Goal: Task Accomplishment & Management: Manage account settings

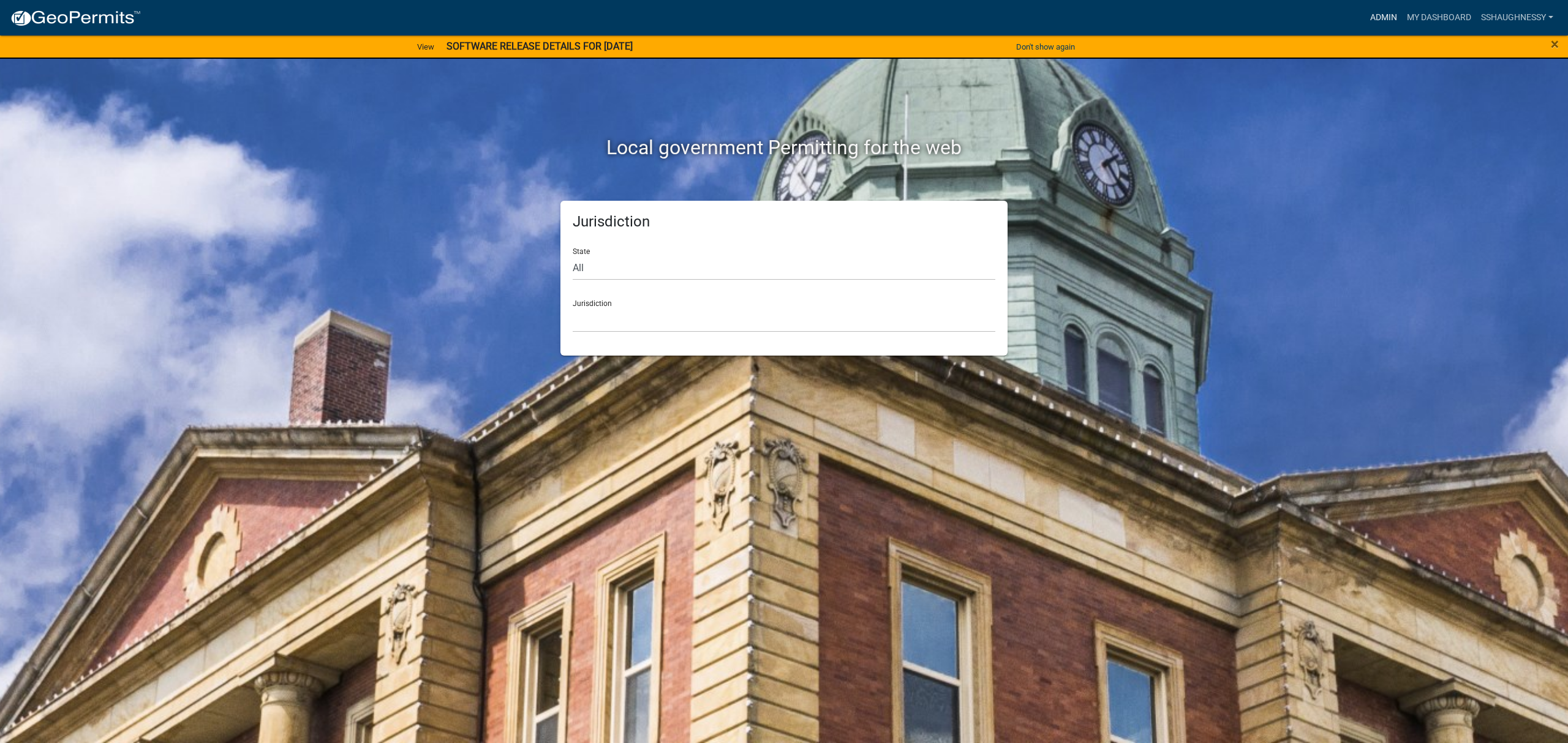
click at [1365, 15] on link "Admin" at bounding box center [1383, 18] width 37 height 24
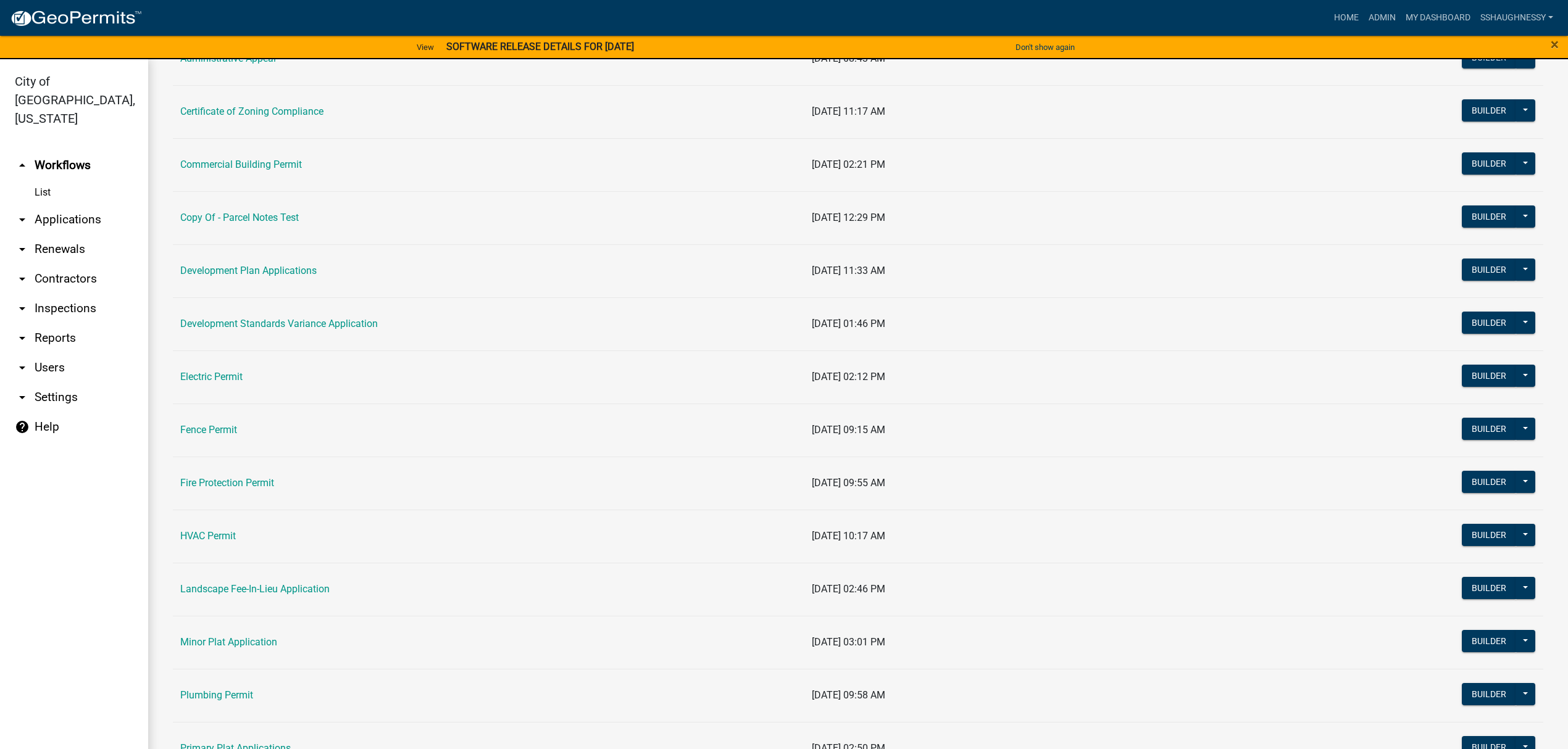
scroll to position [411, 0]
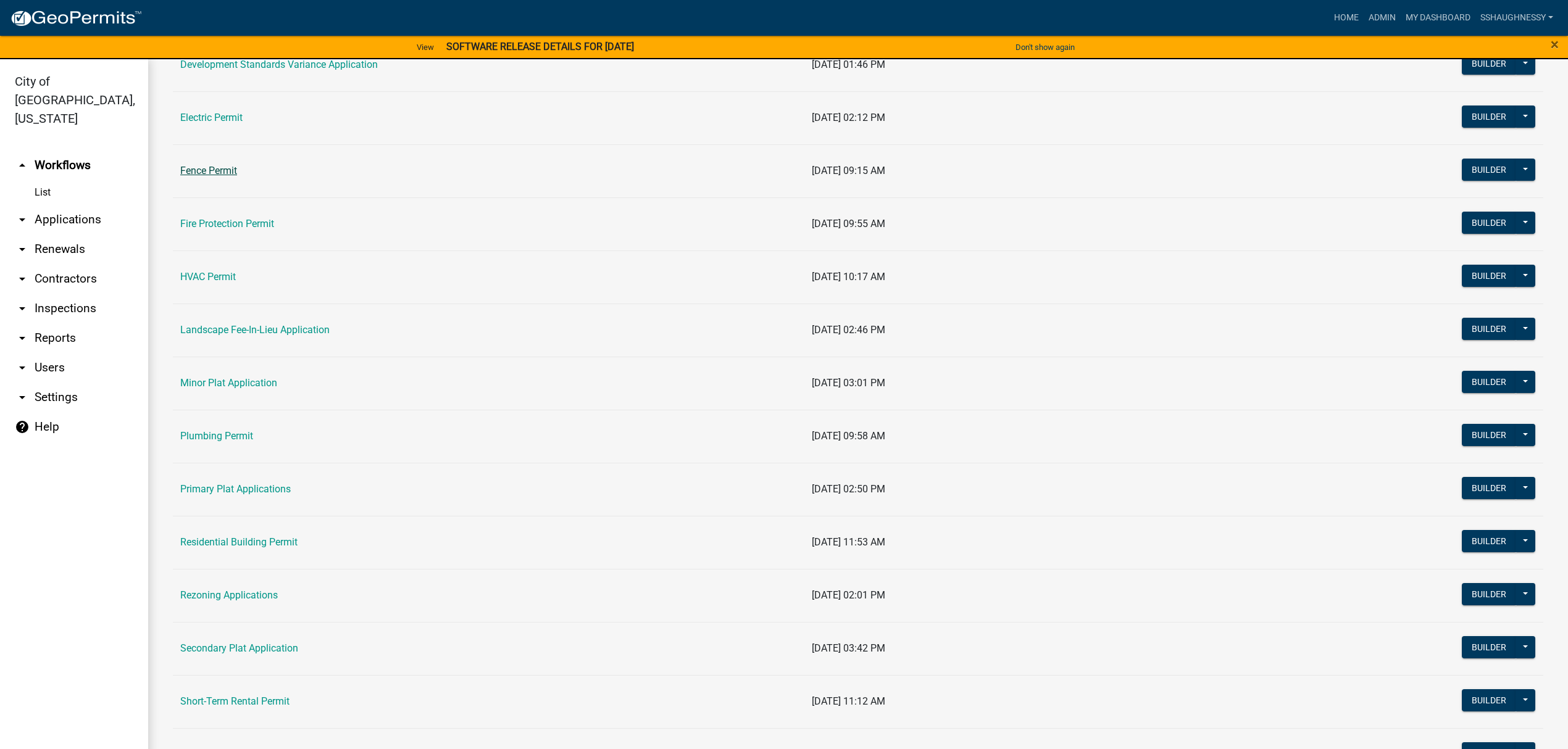
click at [221, 168] on link "Fence Permit" at bounding box center [208, 171] width 56 height 11
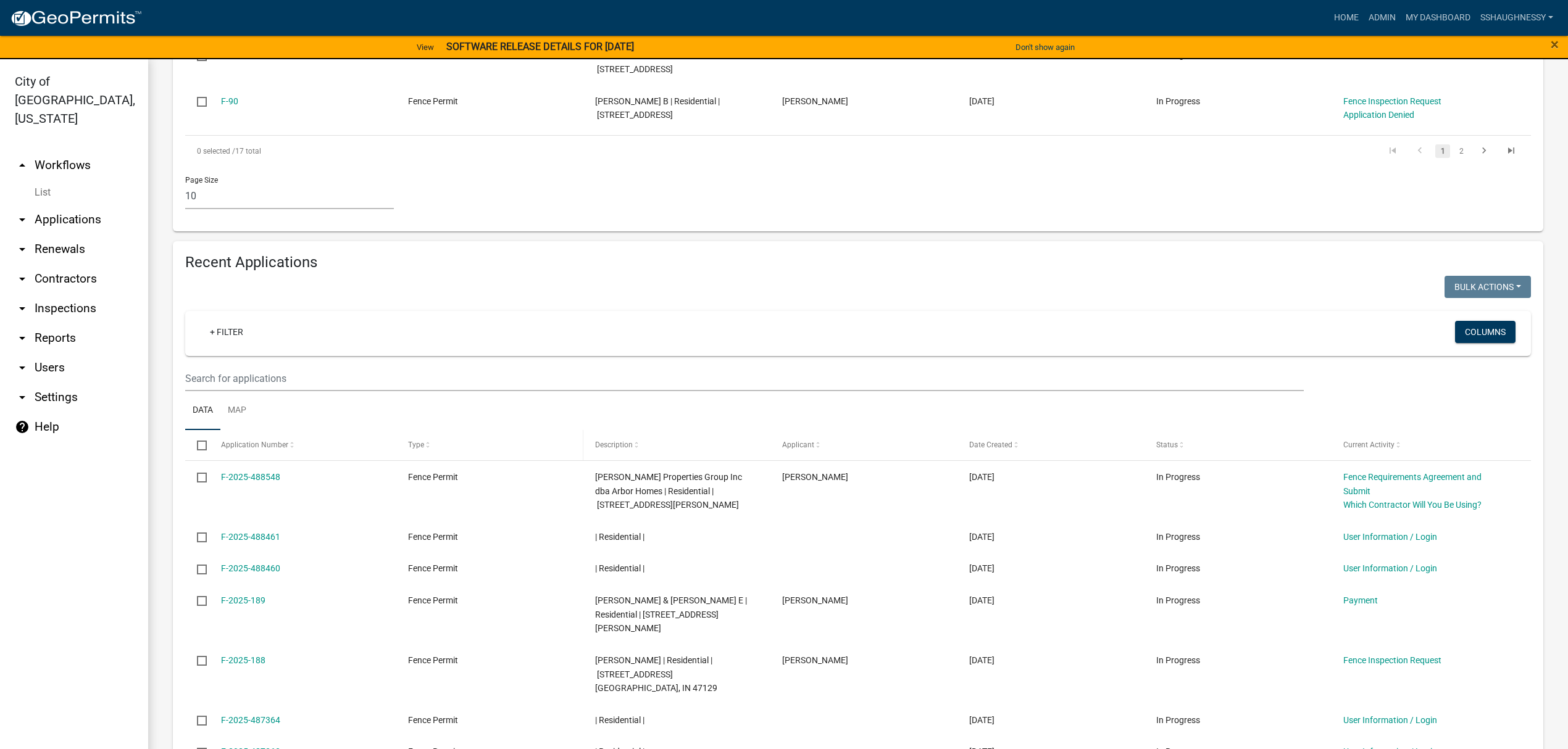
scroll to position [823, 0]
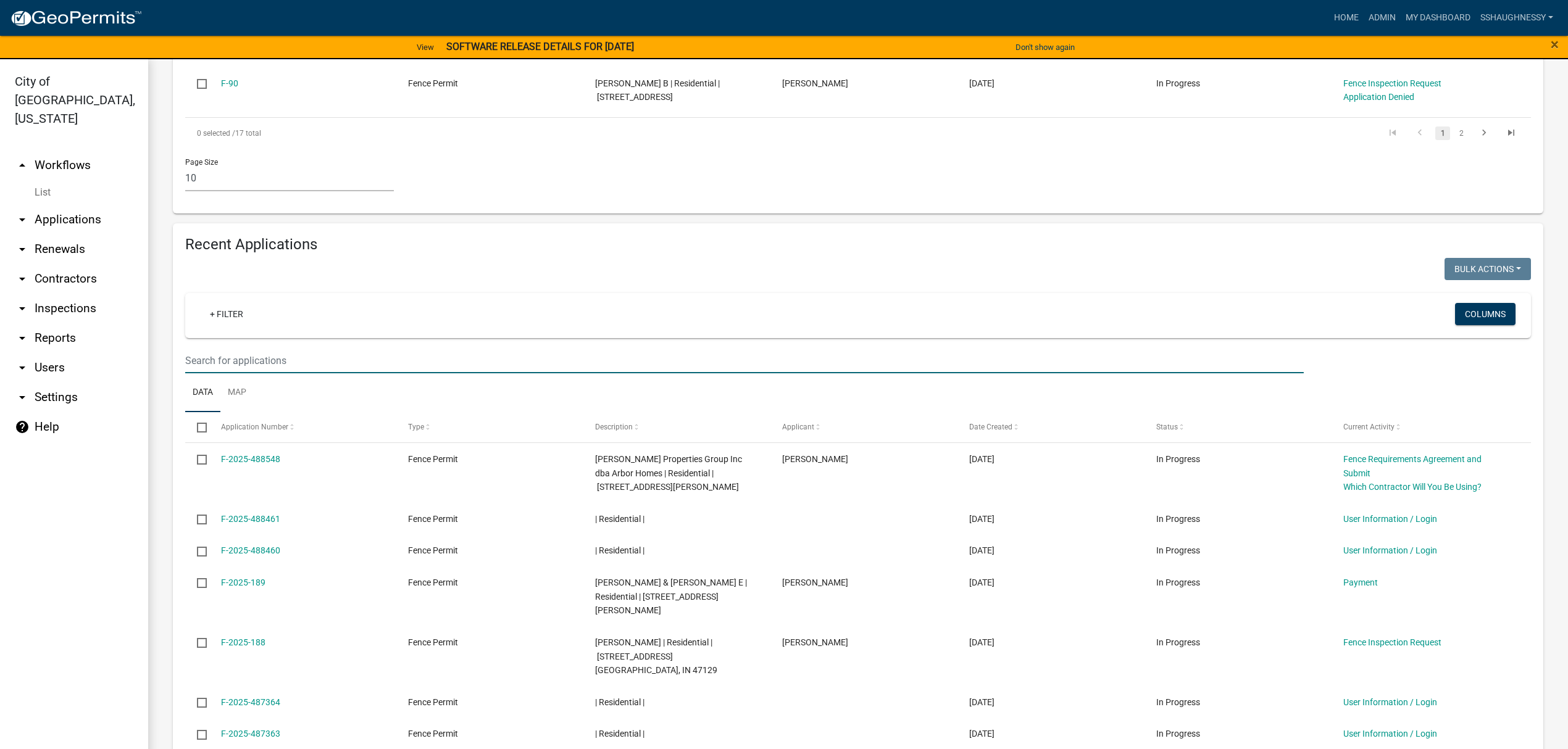
click at [441, 369] on input "text" at bounding box center [744, 361] width 1119 height 25
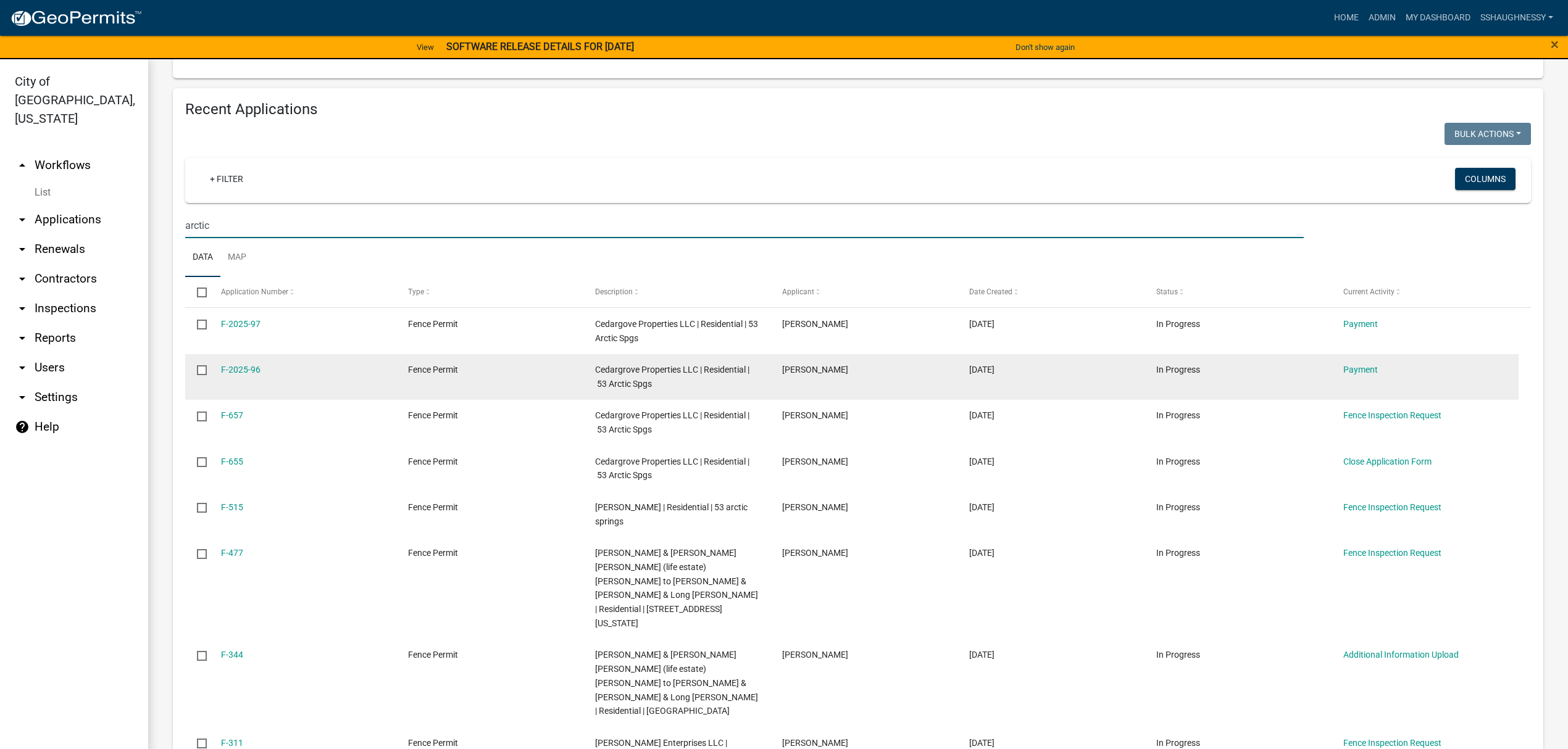
scroll to position [988, 0]
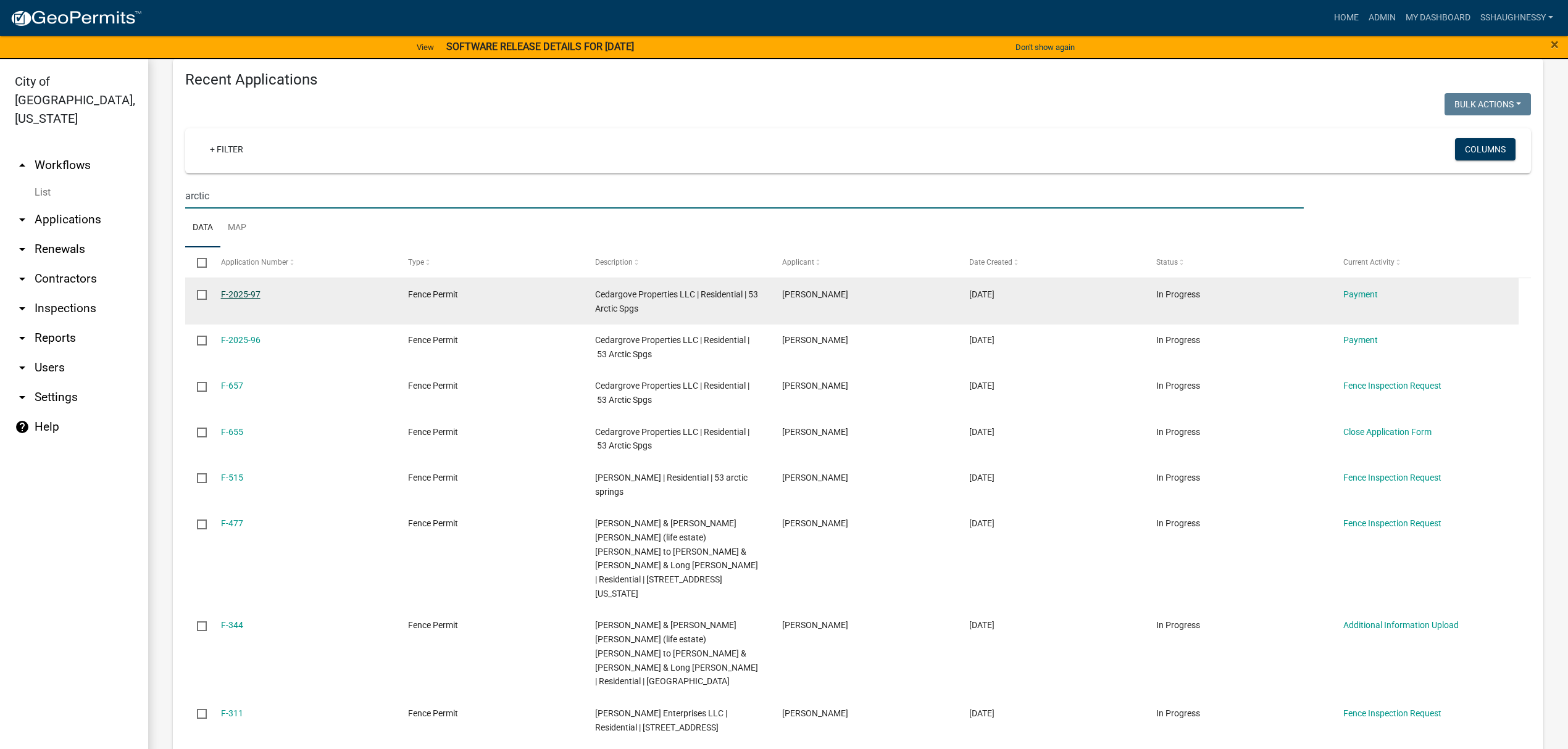
type input "arctic"
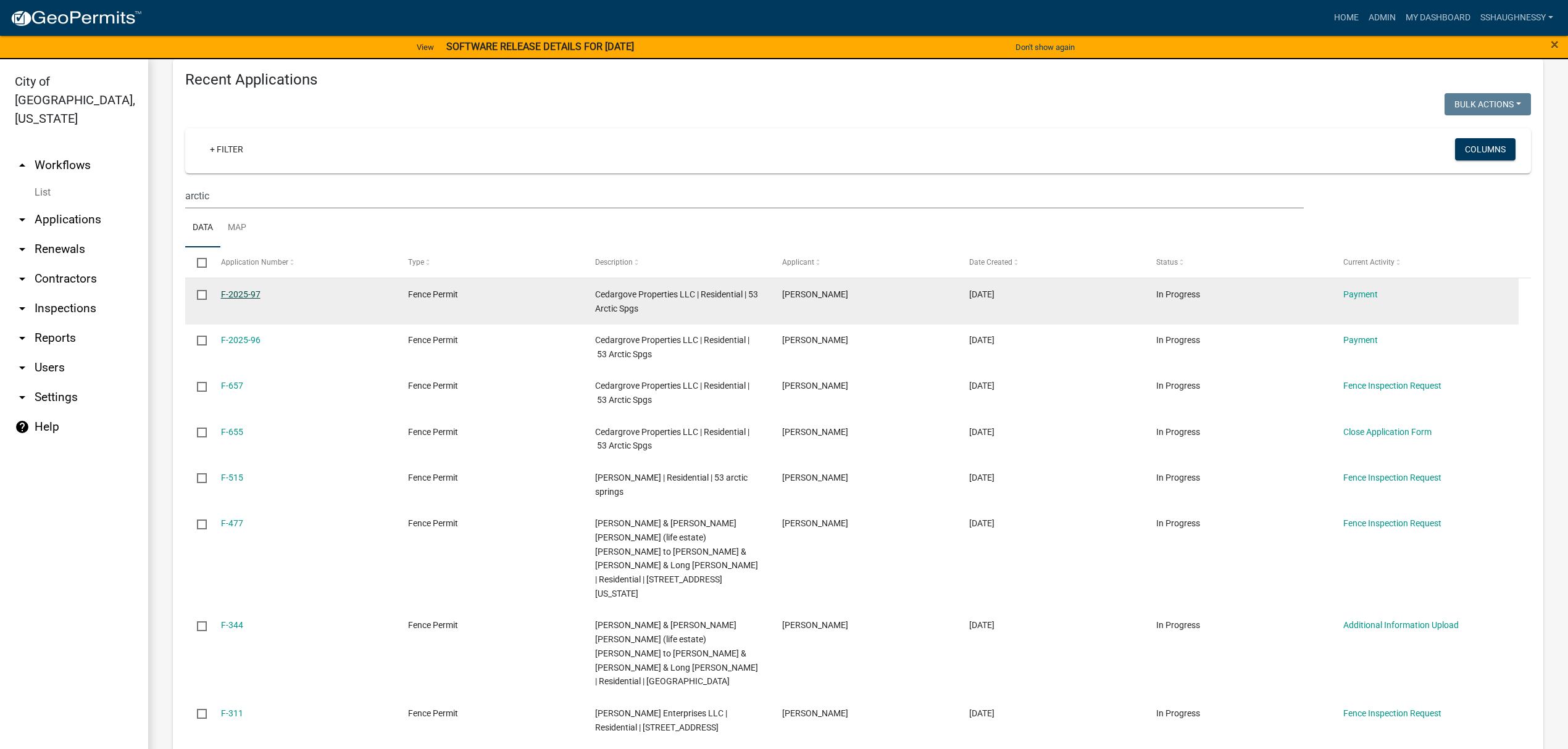
click at [225, 292] on link "F-2025-97" at bounding box center [240, 294] width 39 height 10
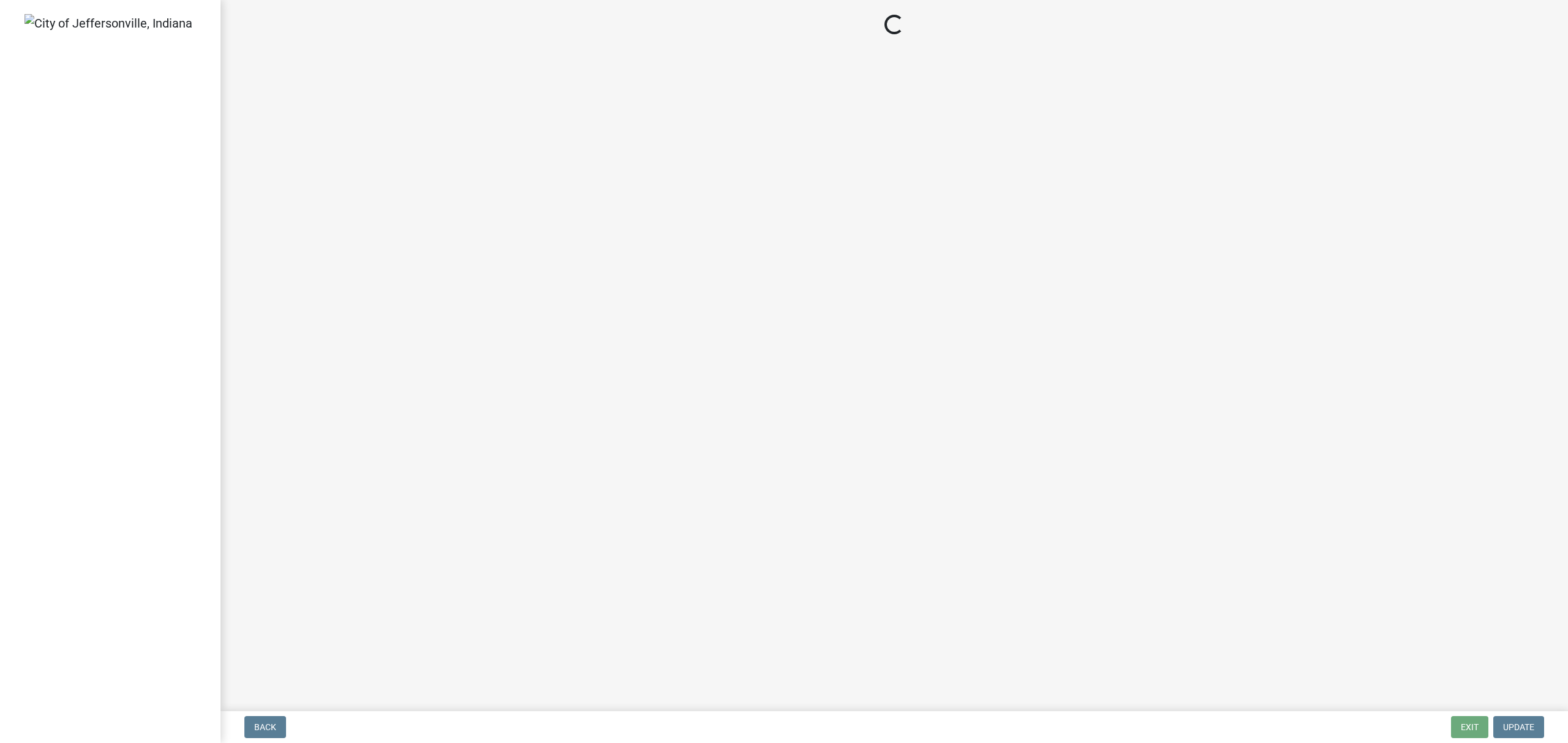
select select "3: 3"
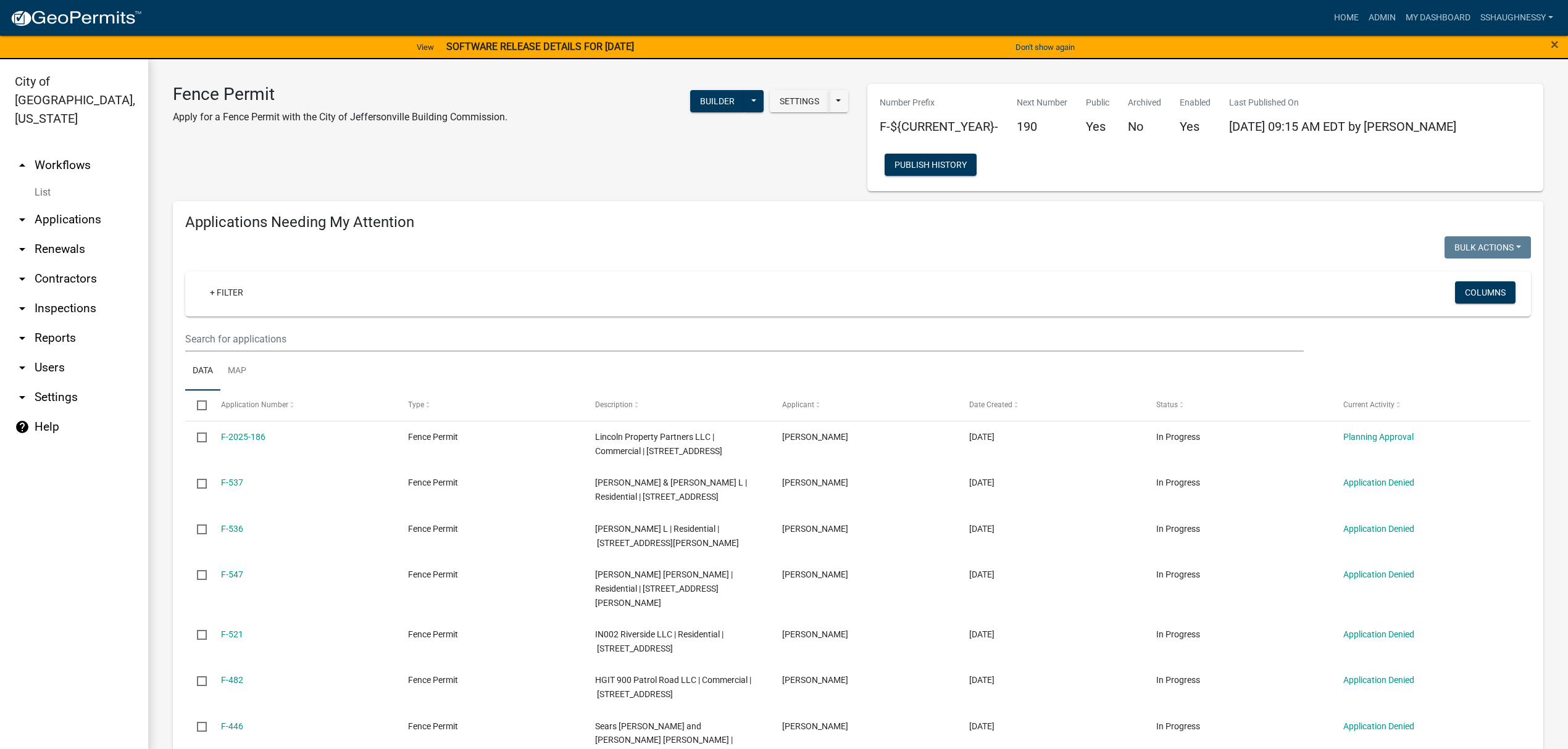
scroll to position [82, 0]
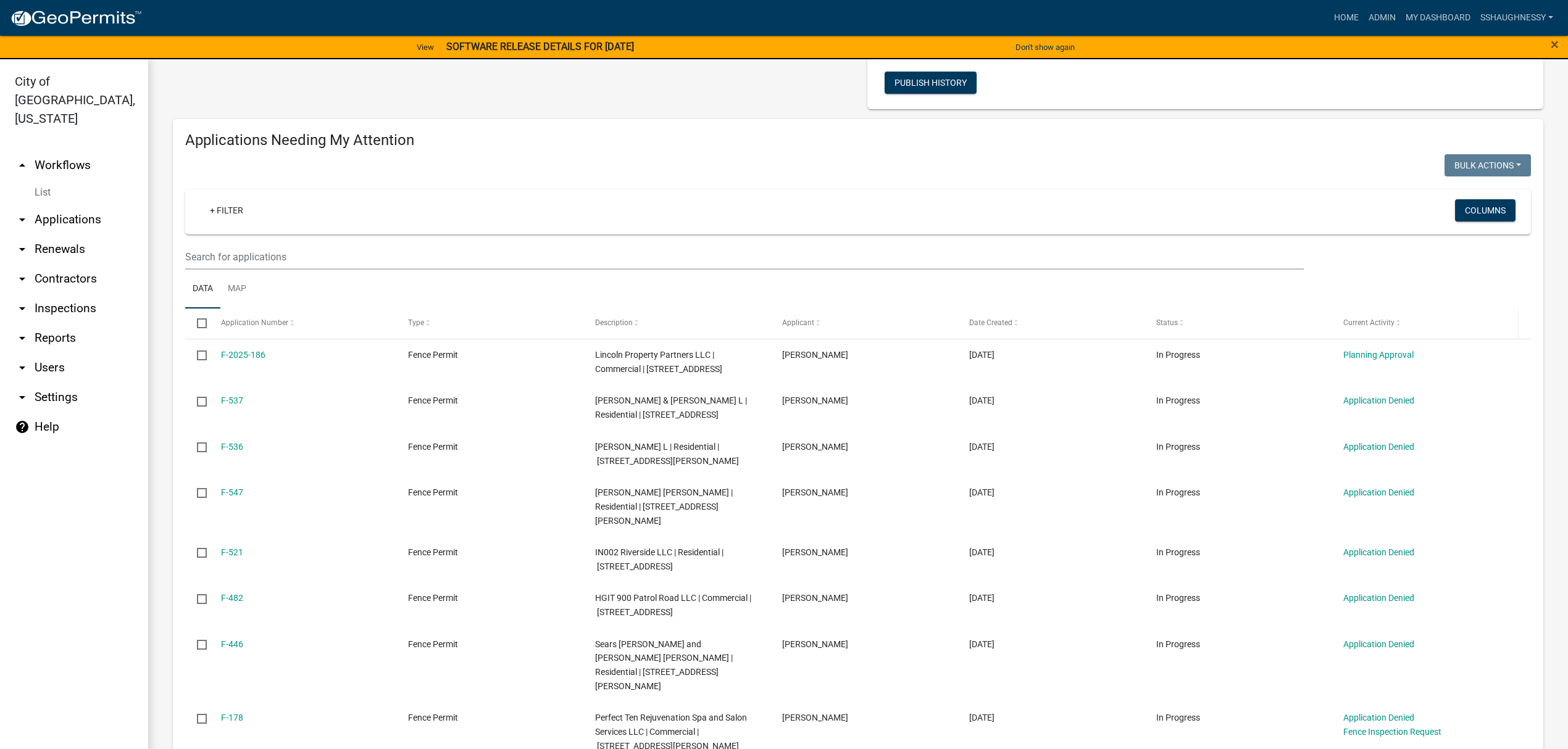
click at [1373, 327] on div "Current Activity" at bounding box center [1426, 323] width 164 height 12
click at [1383, 325] on span "Current Activity" at bounding box center [1369, 323] width 52 height 9
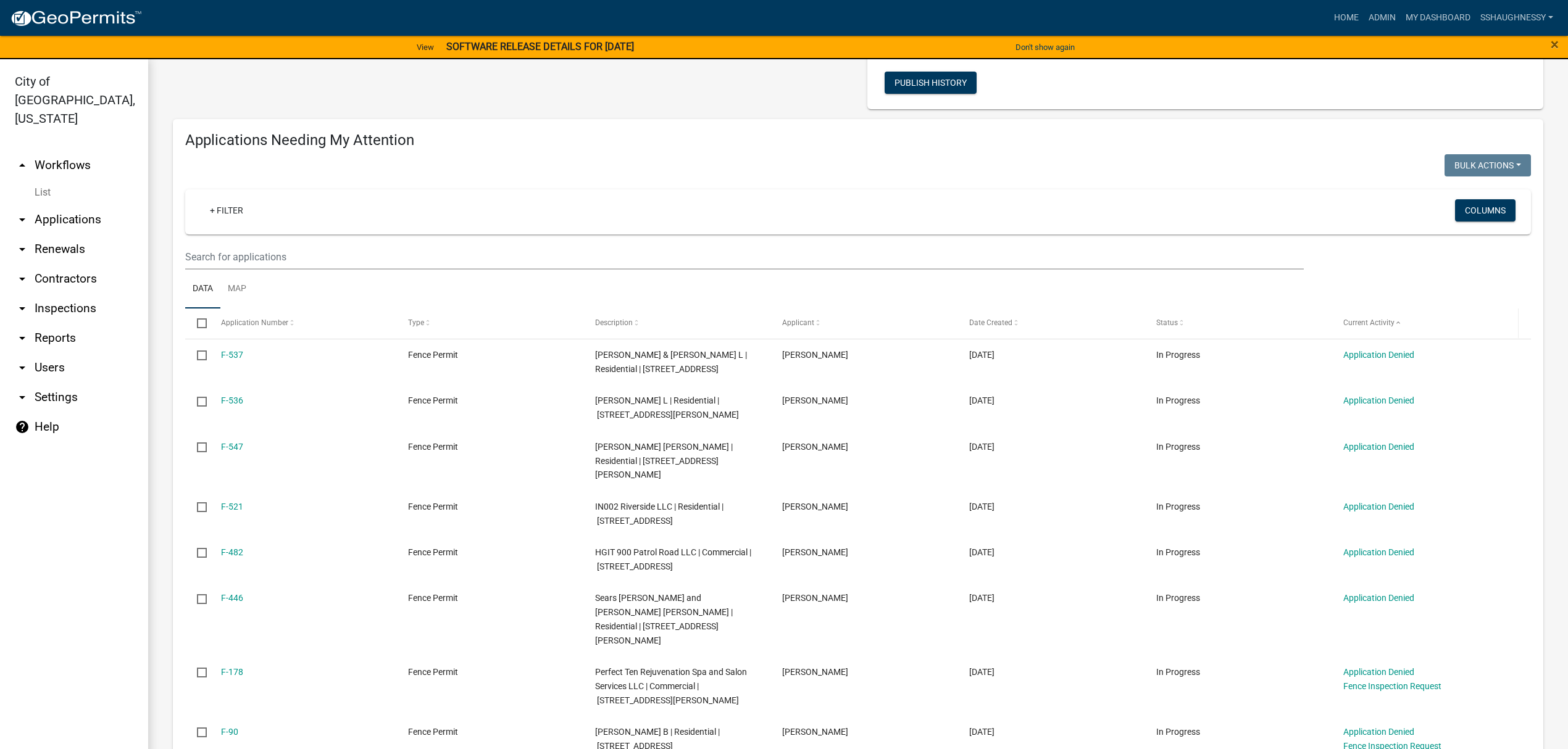
click at [1383, 325] on span "Current Activity" at bounding box center [1369, 323] width 52 height 9
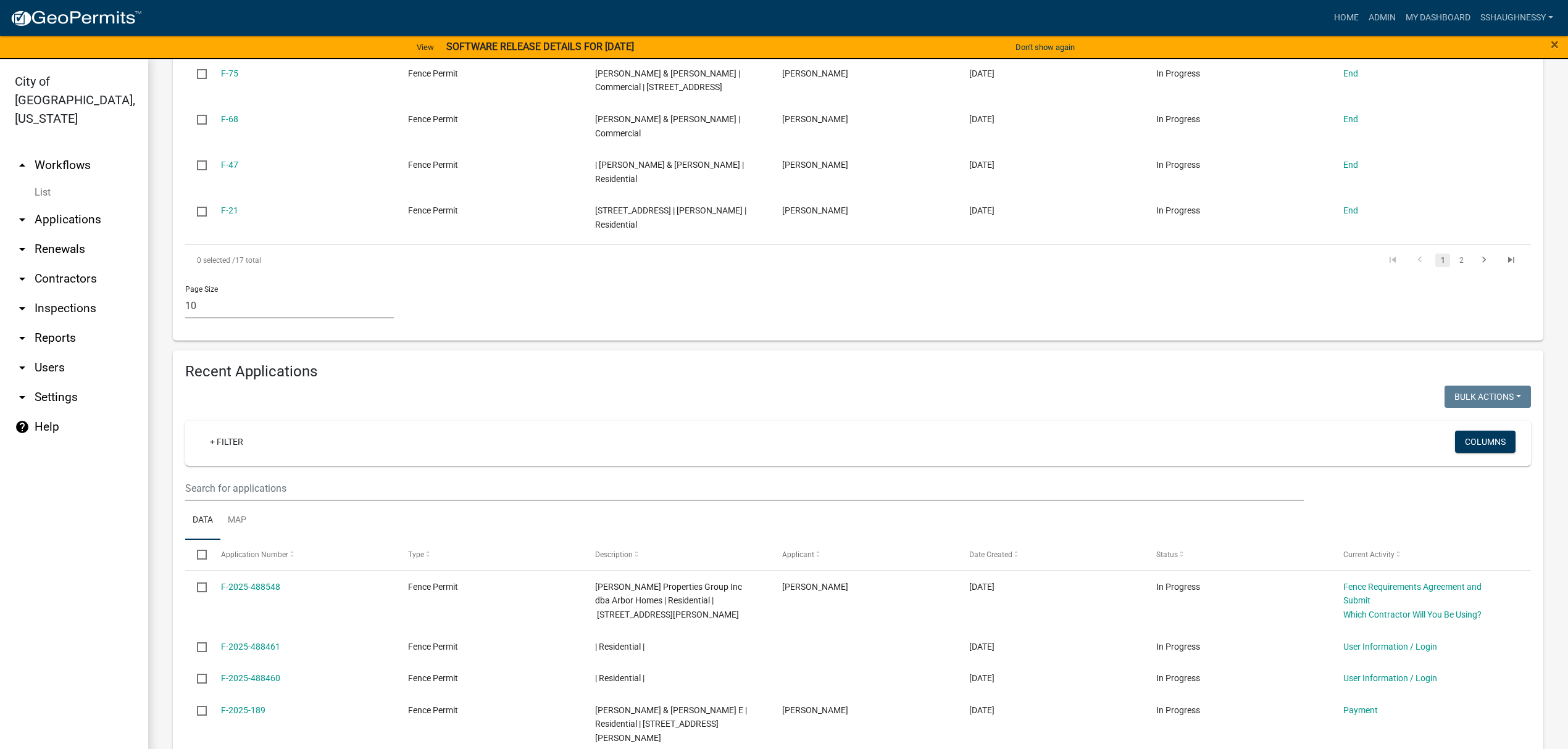
scroll to position [823, 0]
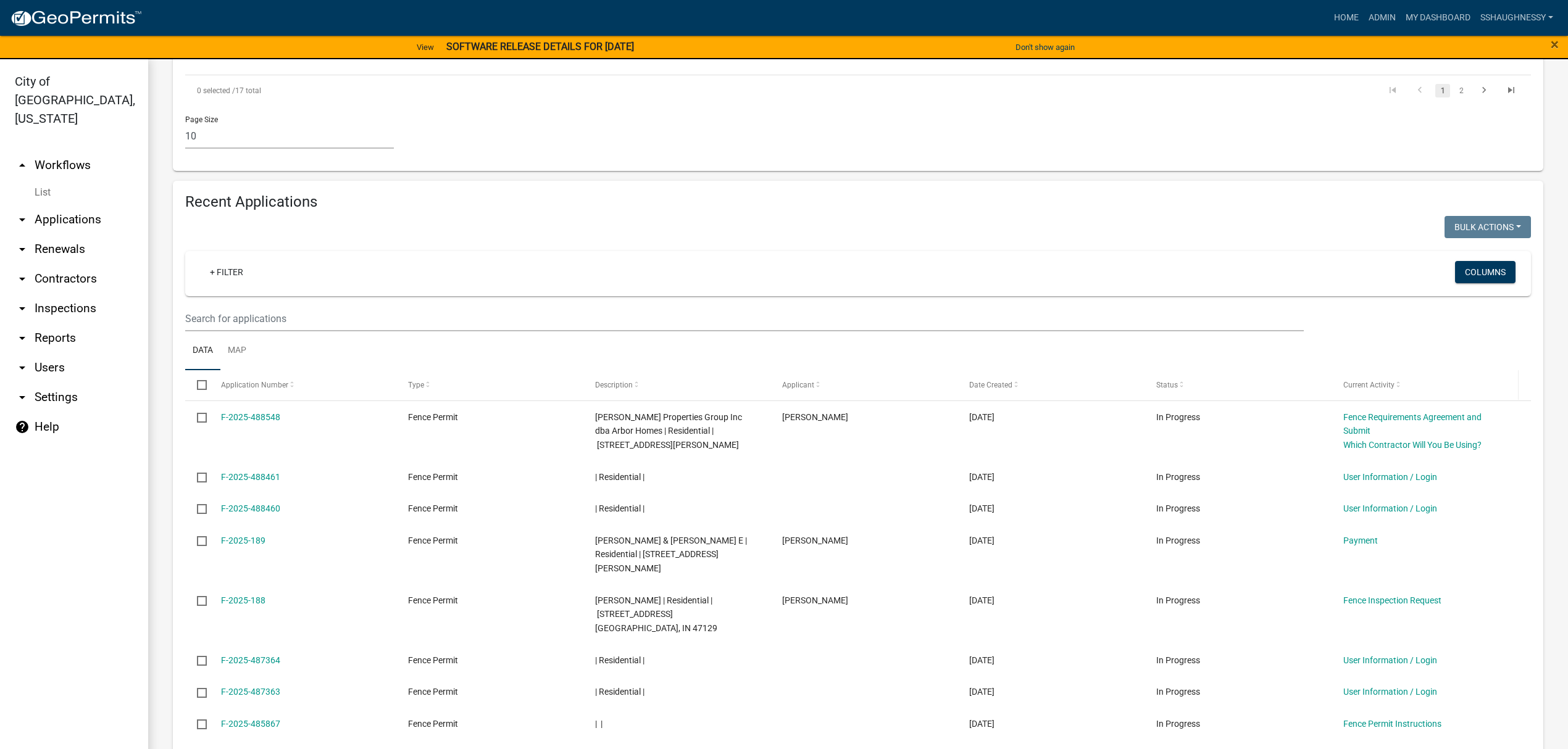
click at [1382, 381] on span "Current Activity" at bounding box center [1369, 385] width 52 height 9
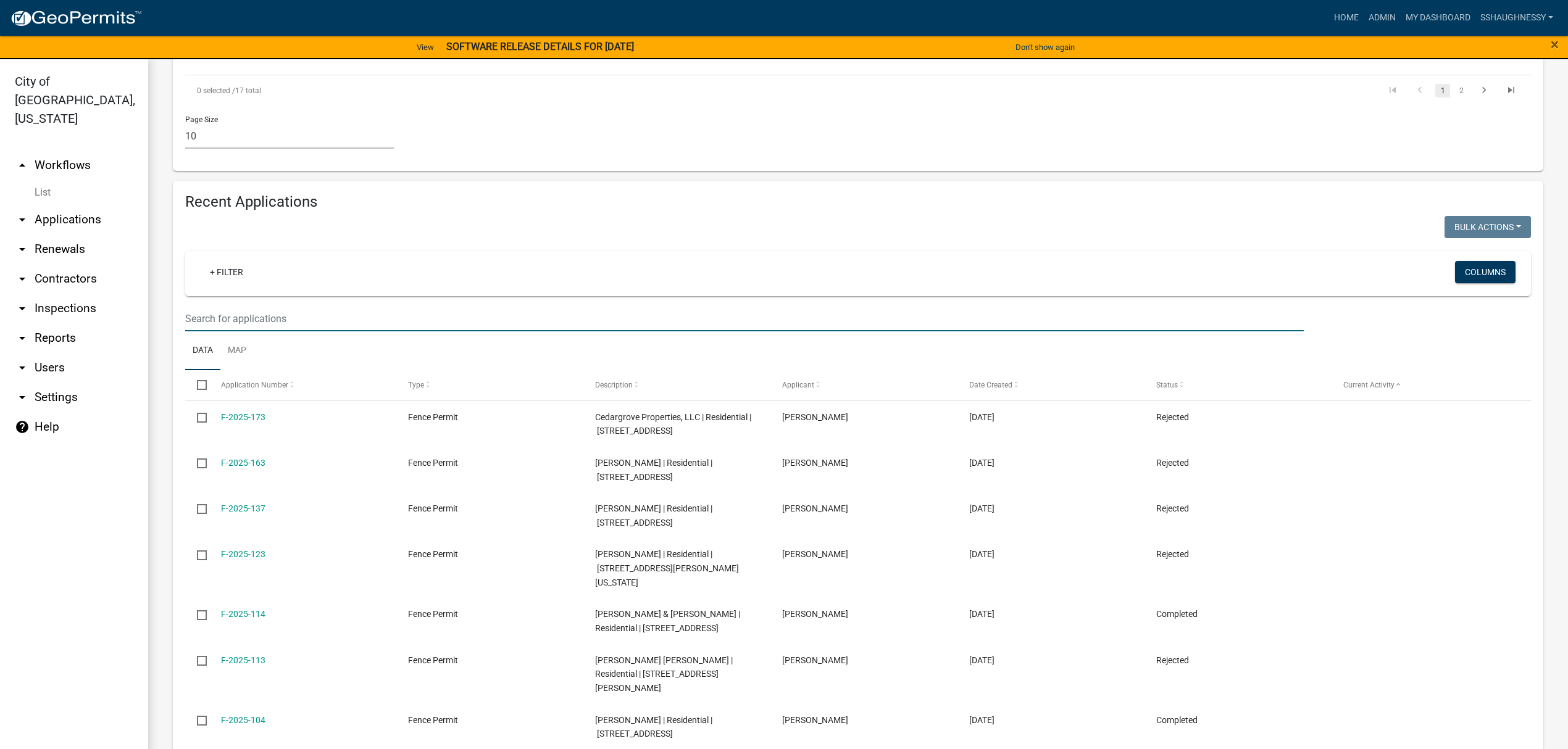
click at [544, 306] on input "text" at bounding box center [744, 318] width 1119 height 25
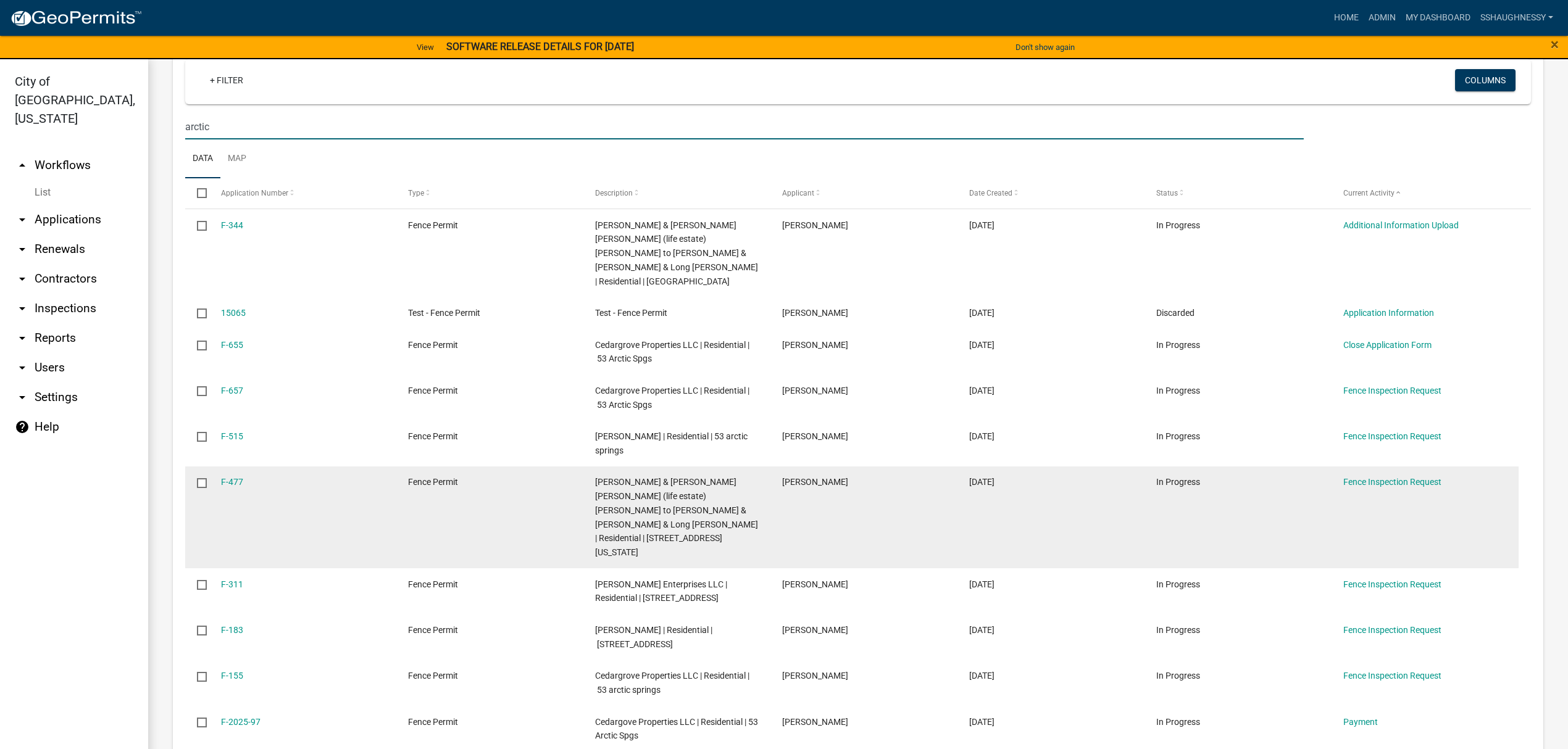
scroll to position [988, 0]
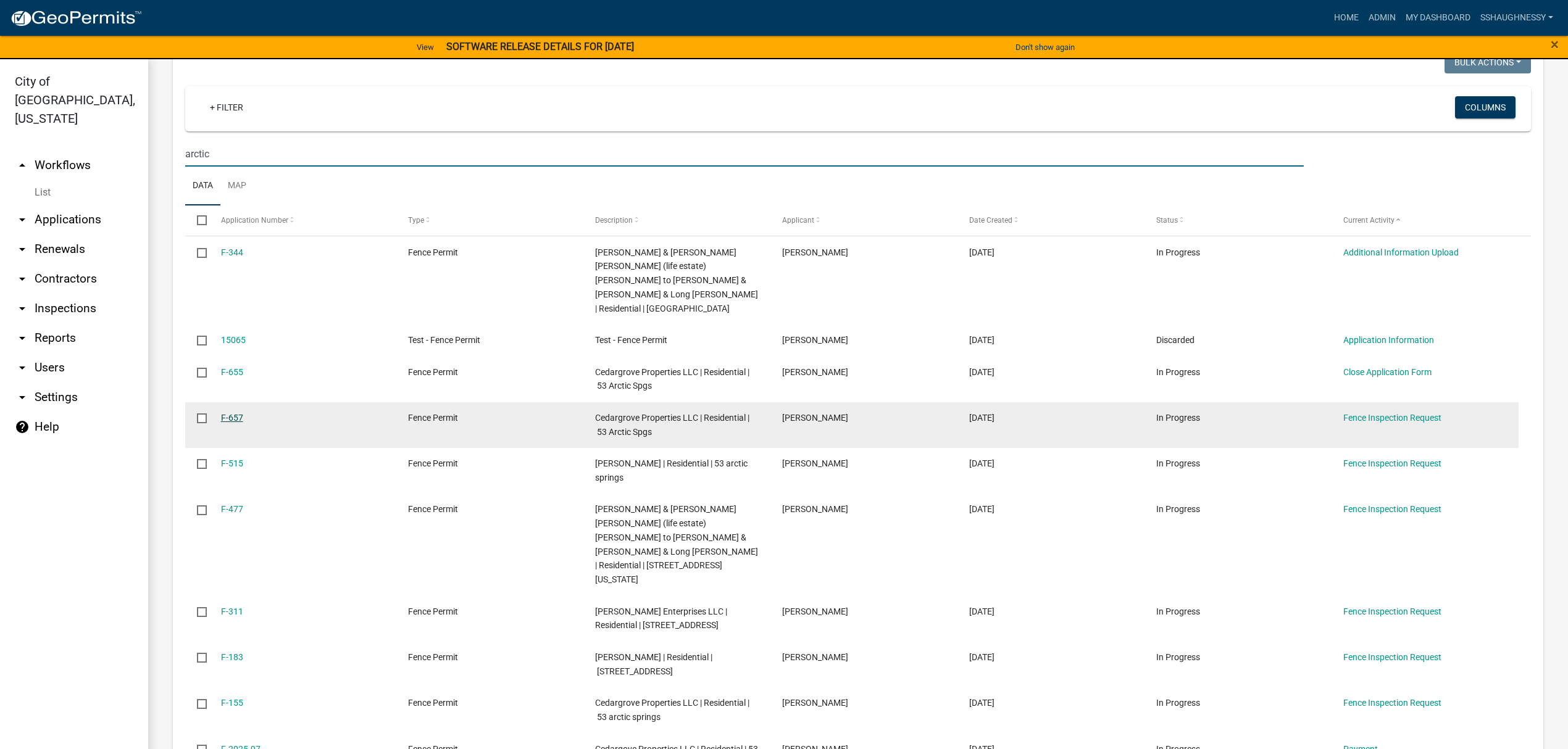
type input "arctic"
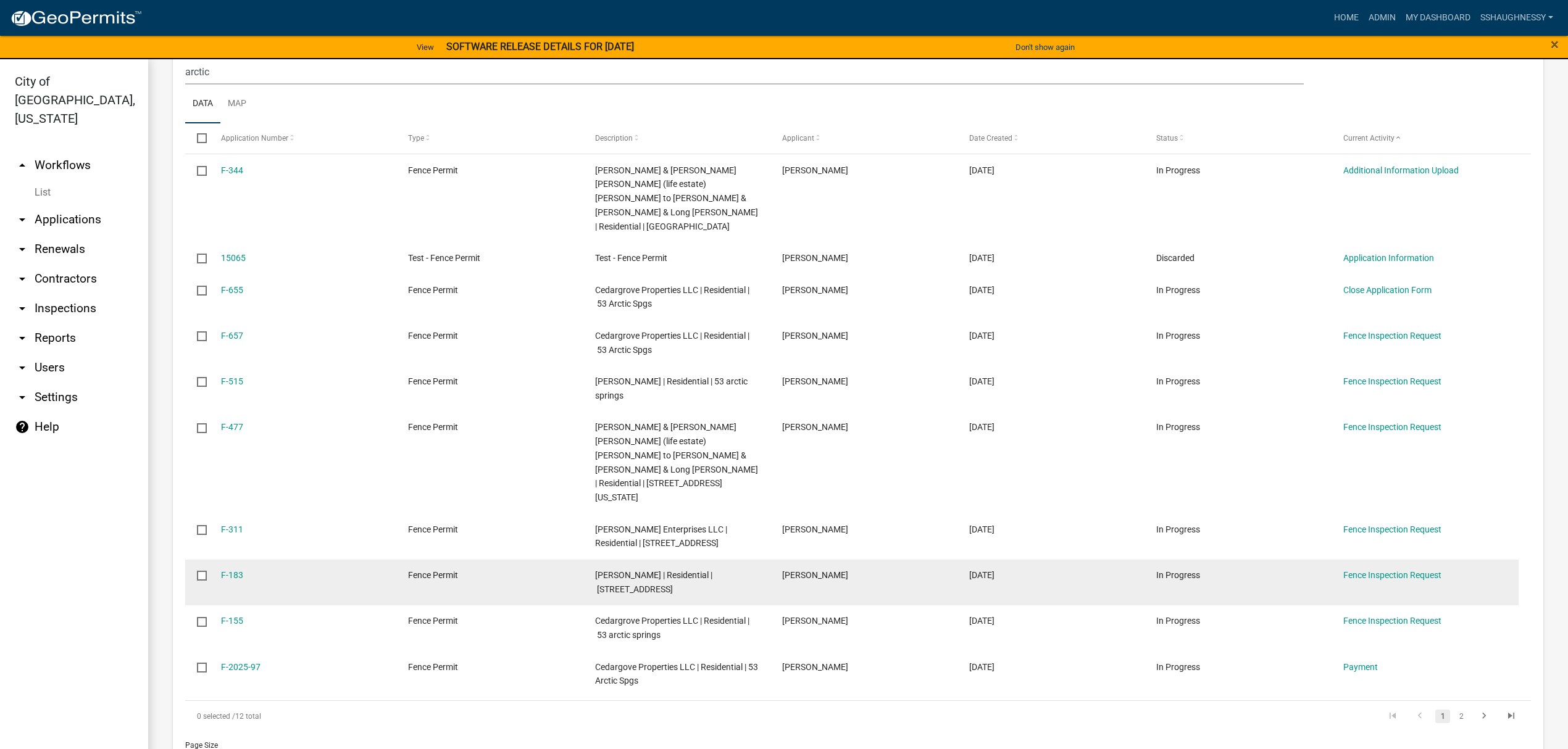
scroll to position [1071, 0]
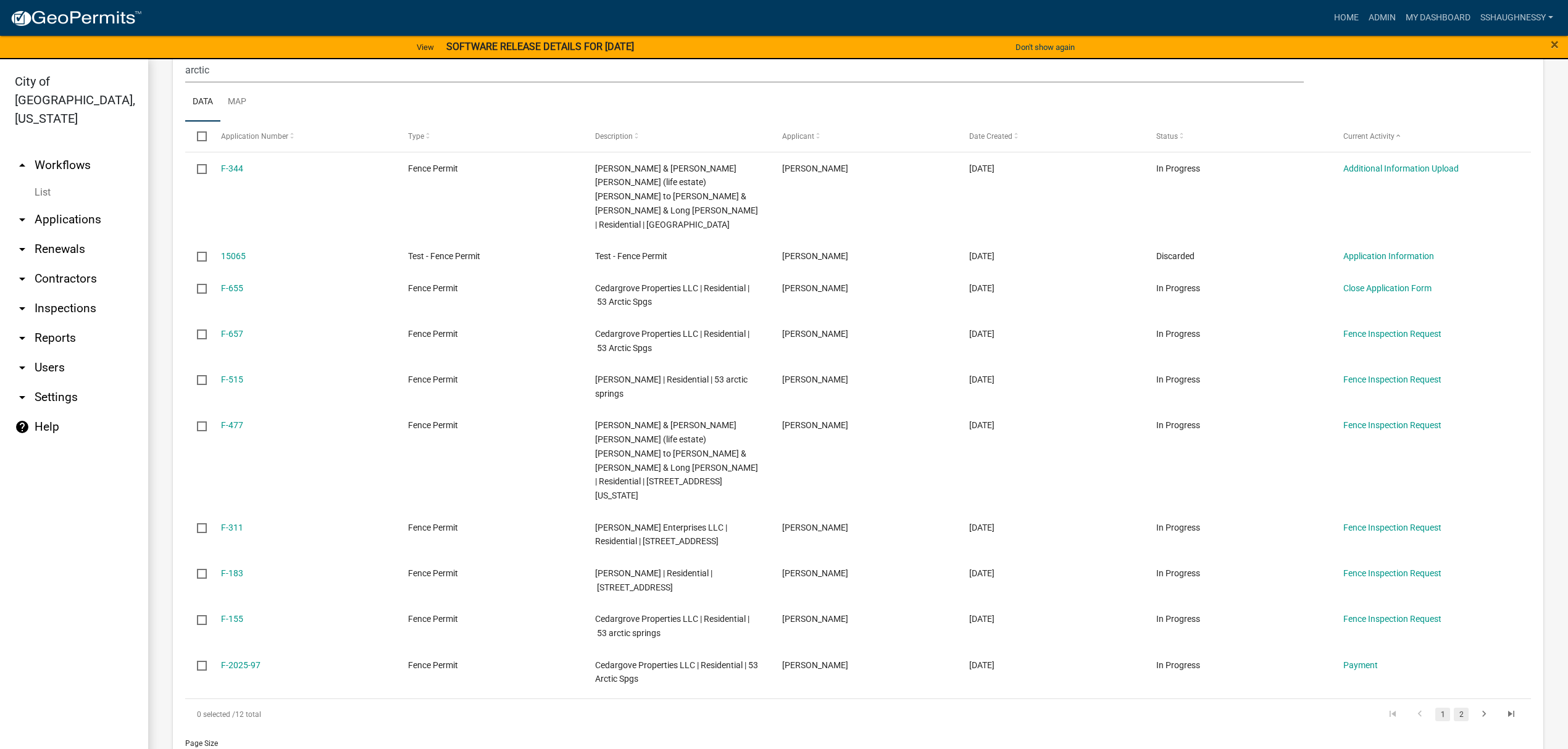
click at [1454, 708] on link "2" at bounding box center [1462, 715] width 15 height 14
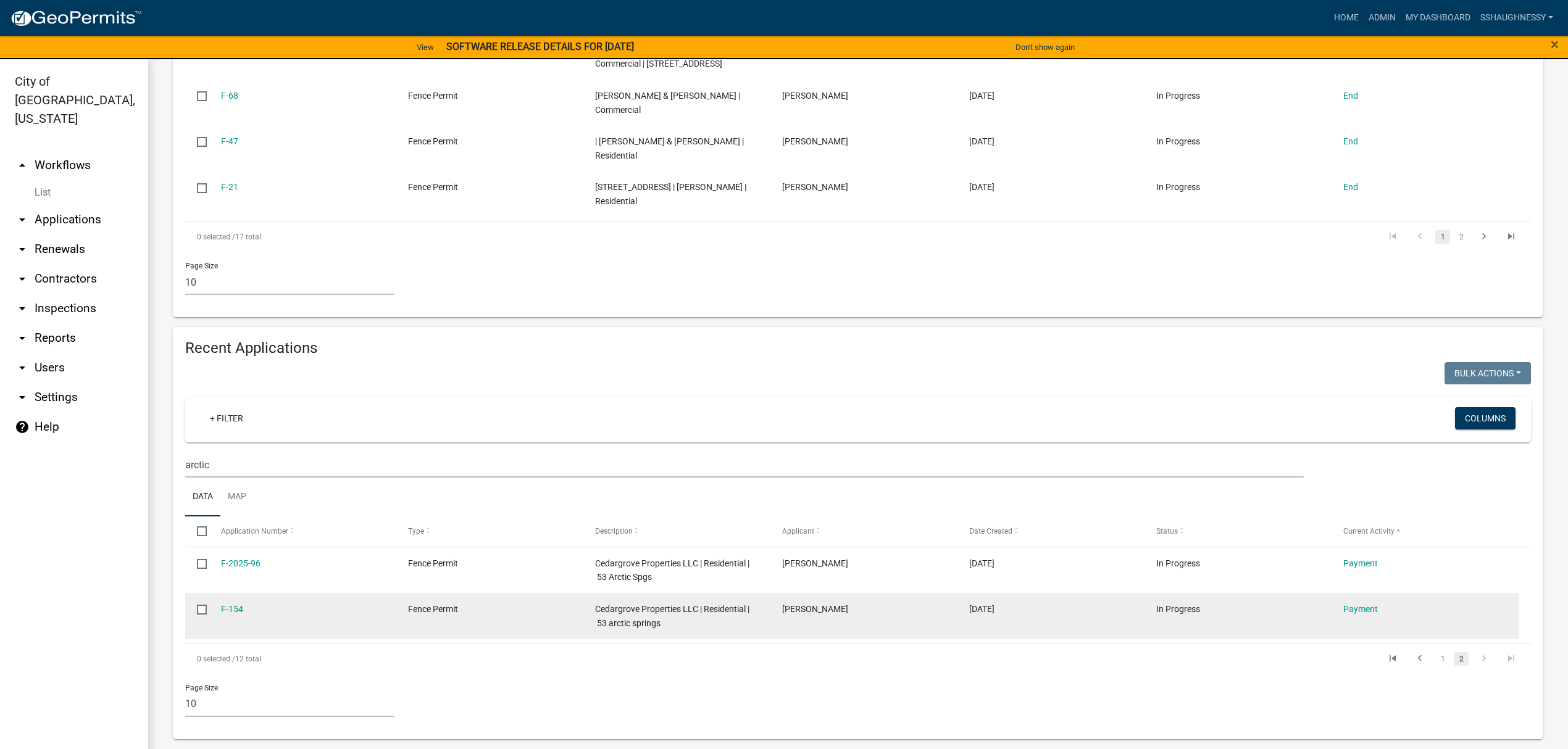
scroll to position [648, 0]
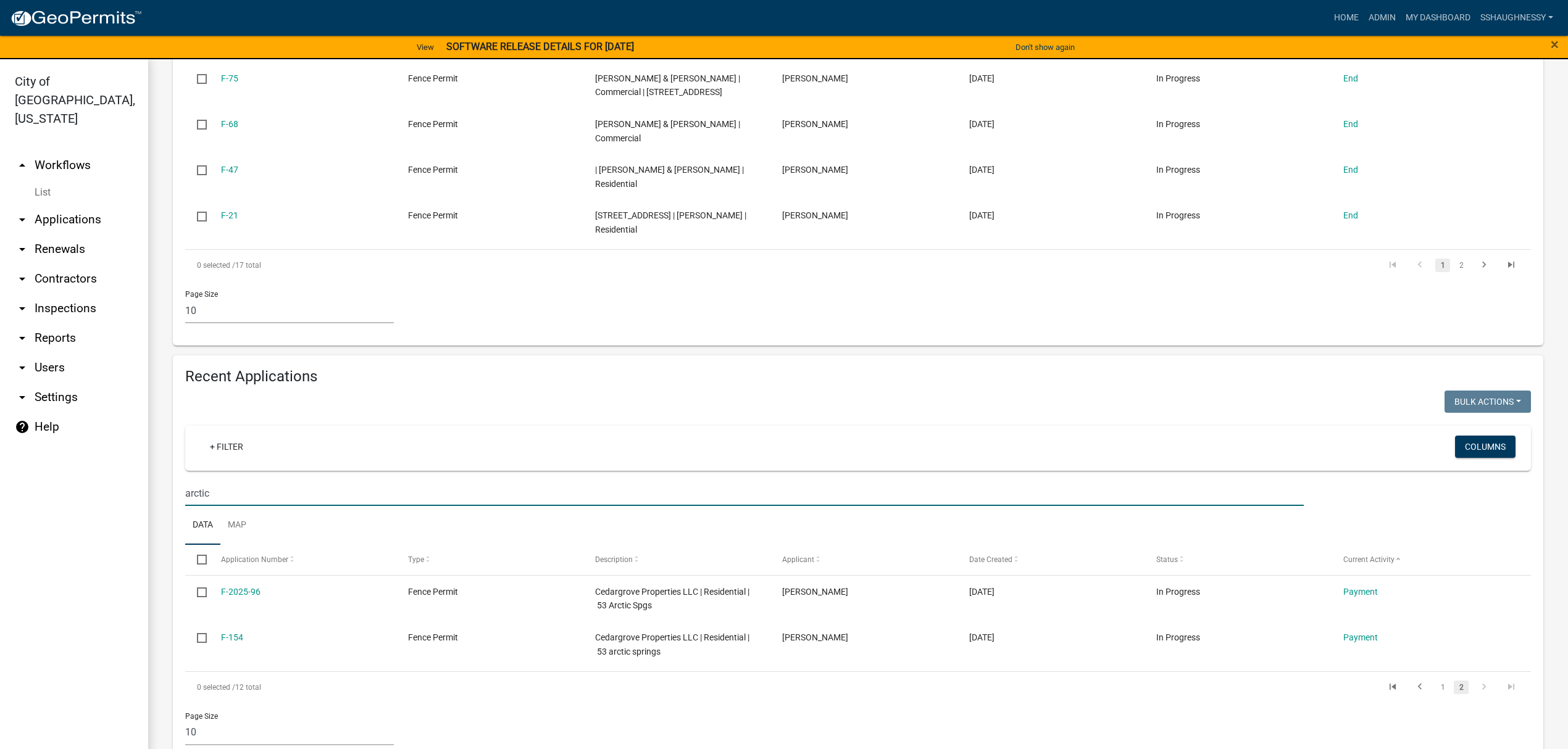
click at [291, 481] on input "arctic" at bounding box center [744, 493] width 1119 height 25
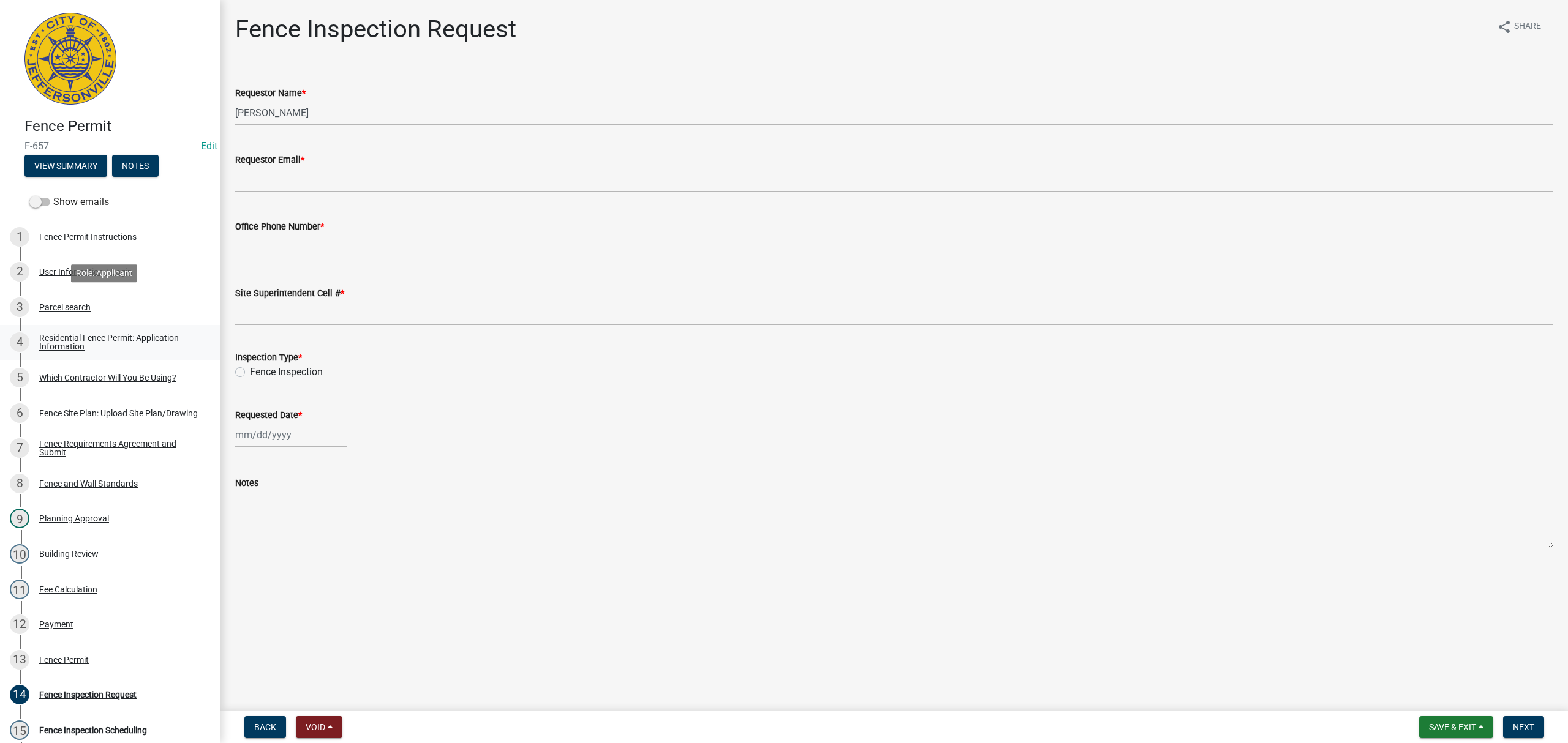
click at [147, 326] on link "4 Residential Fence Permit: Application Information" at bounding box center [110, 343] width 221 height 36
click at [118, 319] on link "3 Parcel search" at bounding box center [110, 307] width 221 height 36
click at [131, 308] on div "3 Parcel search" at bounding box center [105, 307] width 191 height 19
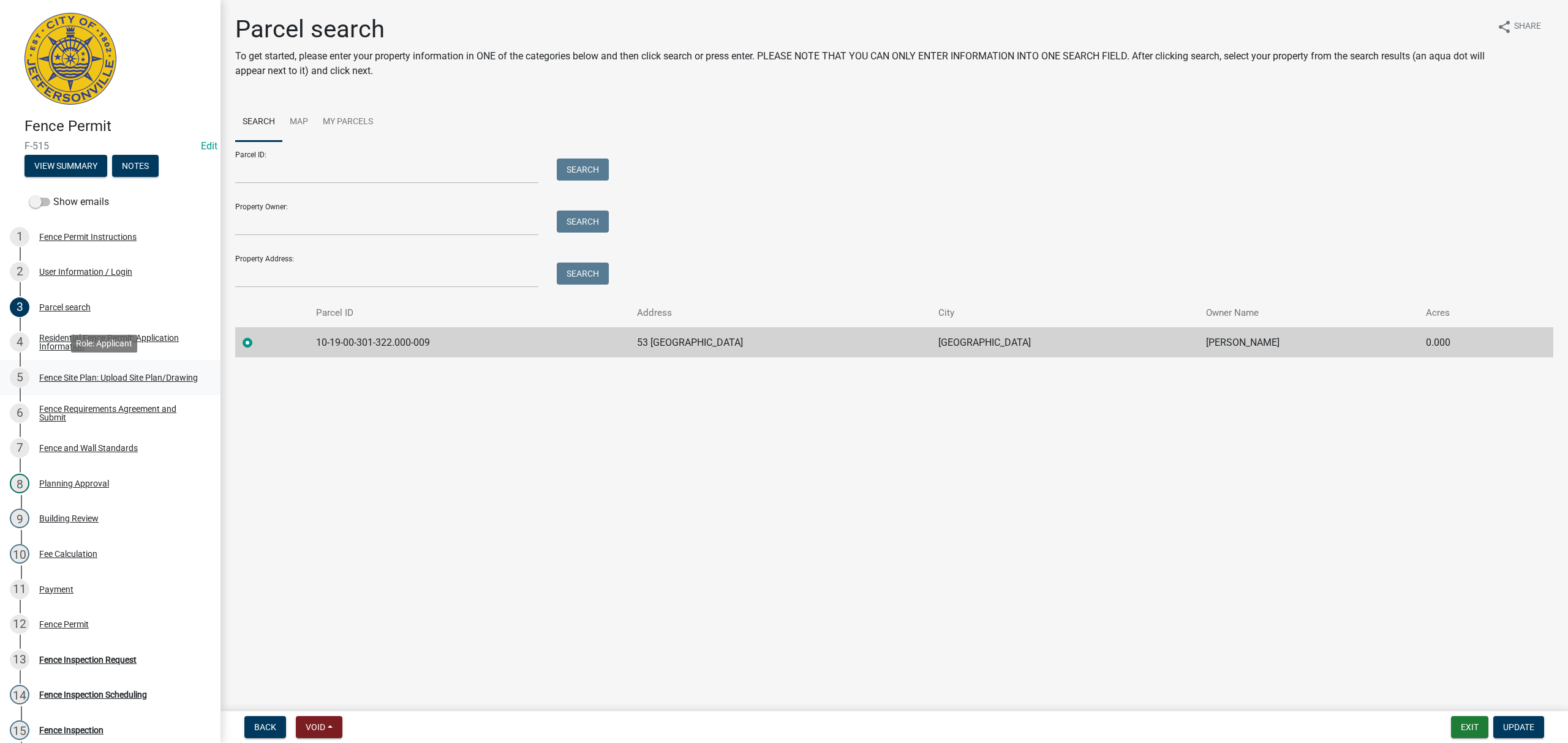
click at [108, 390] on link "5 Fence Site Plan: Upload Site Plan/Drawing" at bounding box center [110, 378] width 221 height 36
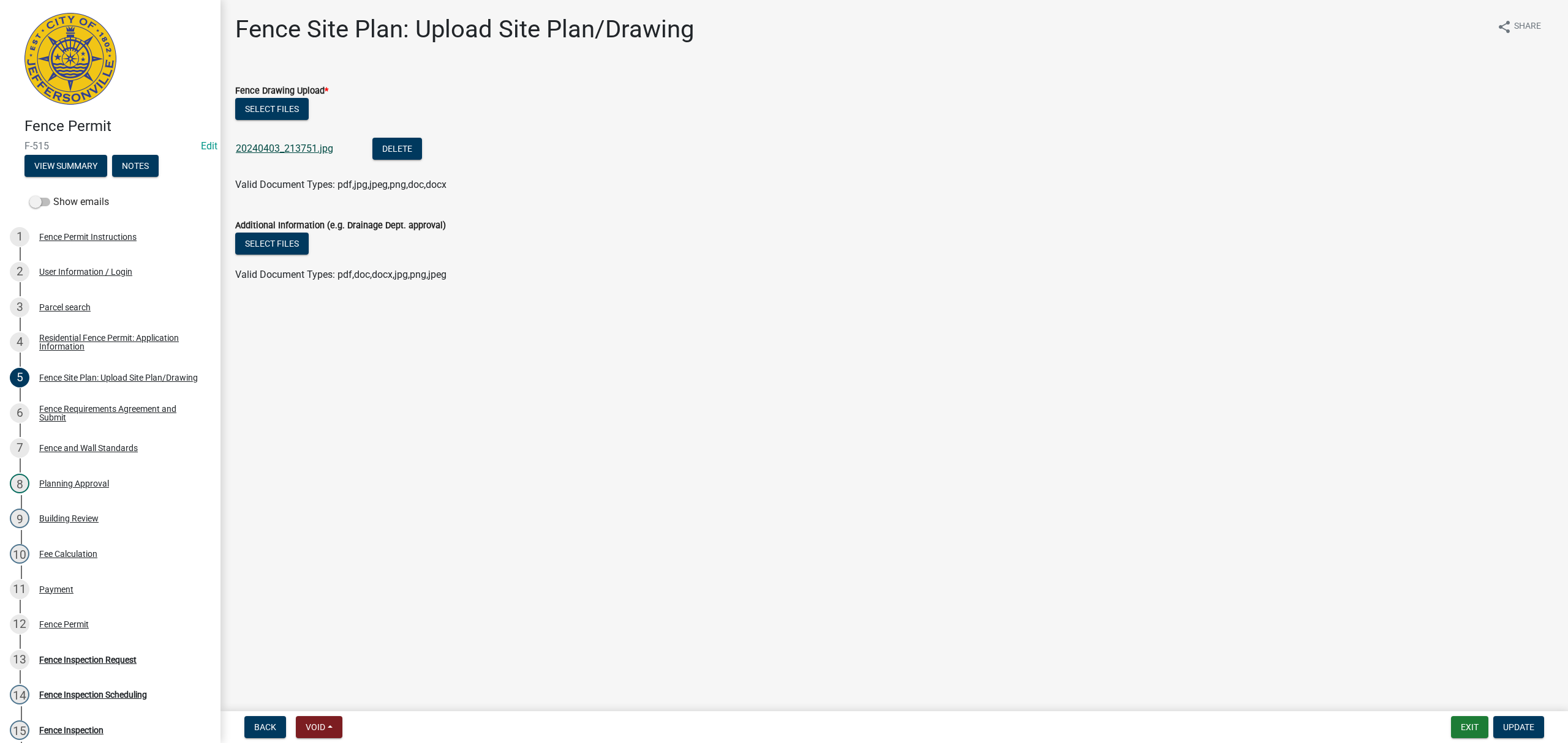
click at [283, 149] on link "20240403_213751.jpg" at bounding box center [285, 148] width 97 height 11
click at [93, 406] on div "Fence Requirements Agreement and Submit" at bounding box center [119, 413] width 161 height 17
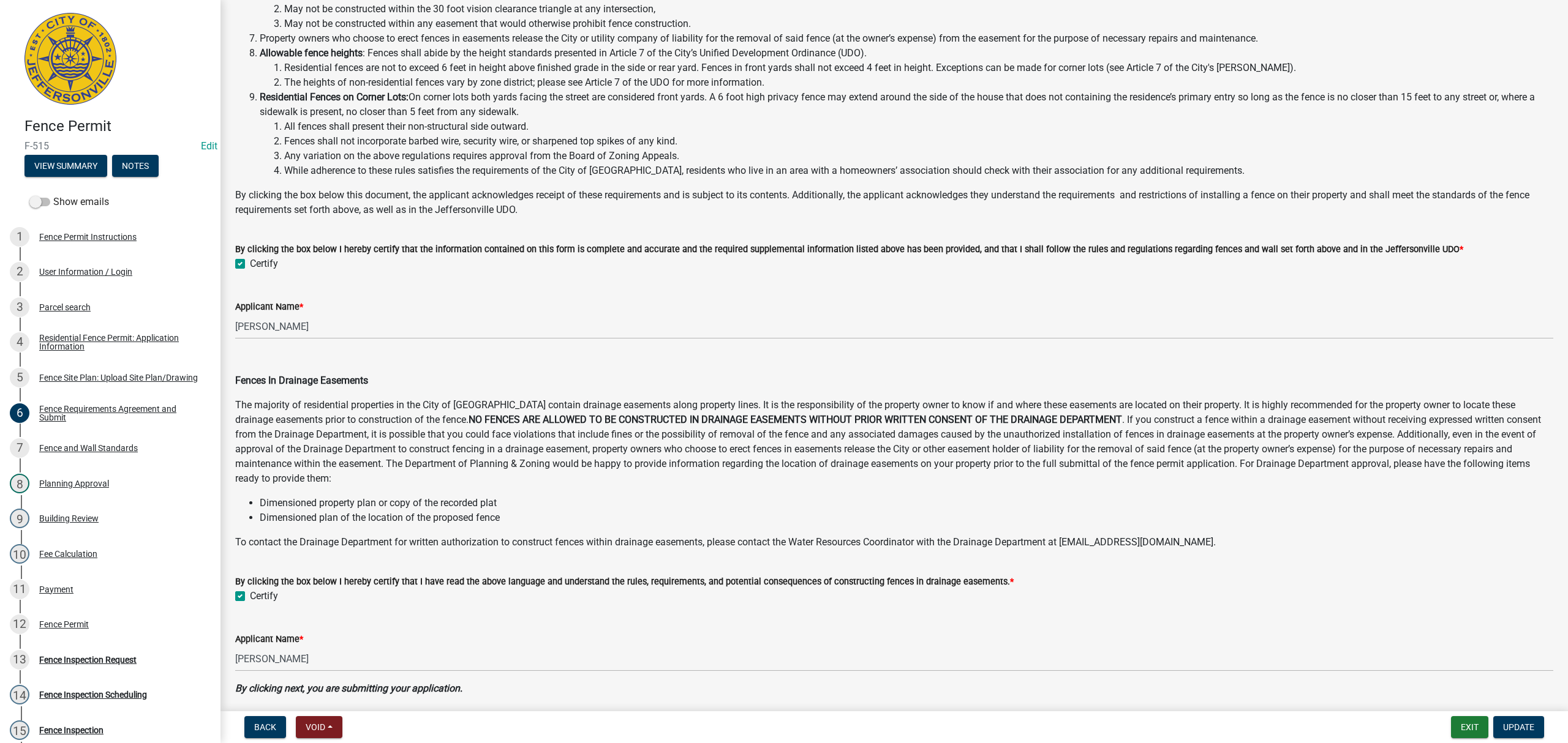
scroll to position [322, 0]
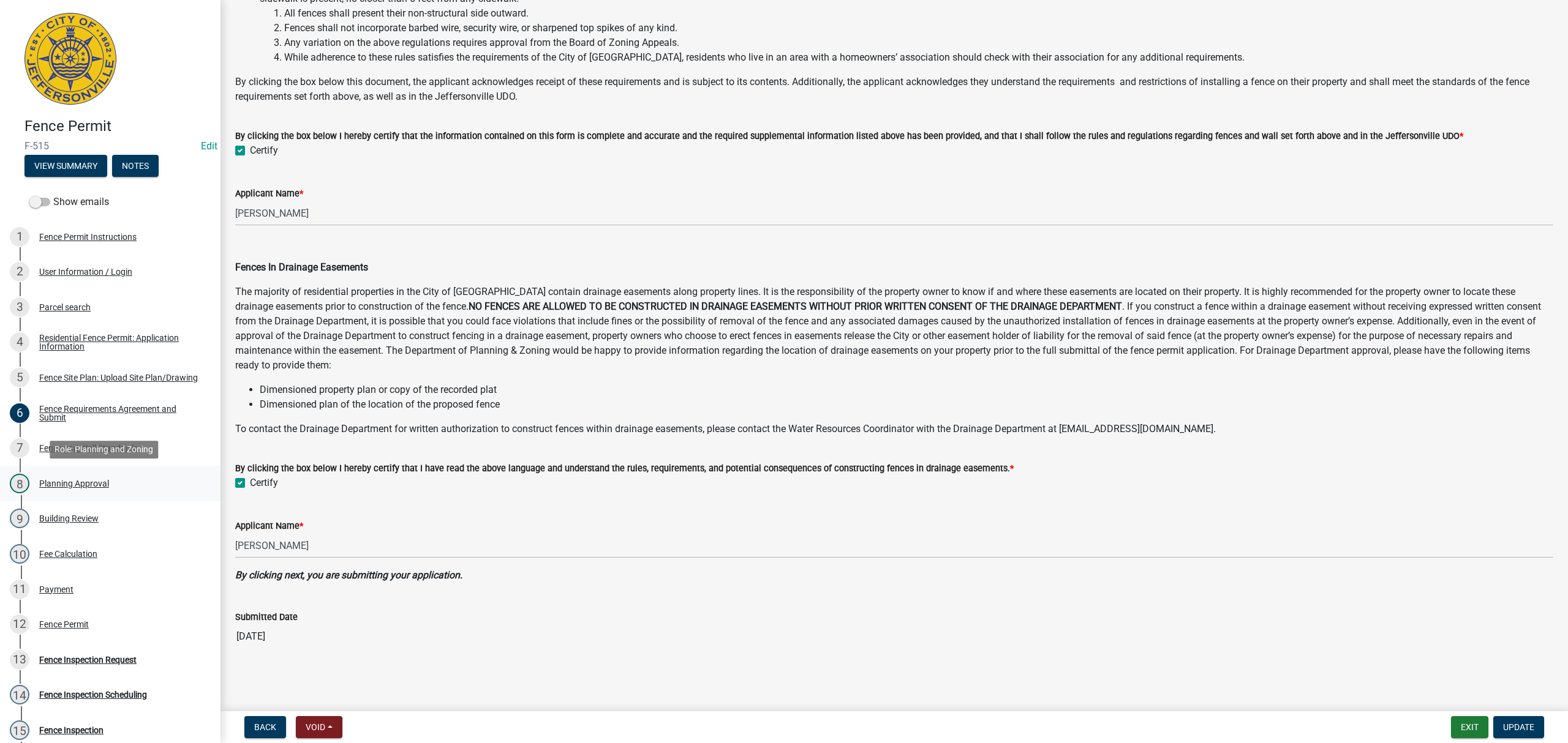
click at [101, 485] on div "Planning Approval" at bounding box center [74, 483] width 70 height 9
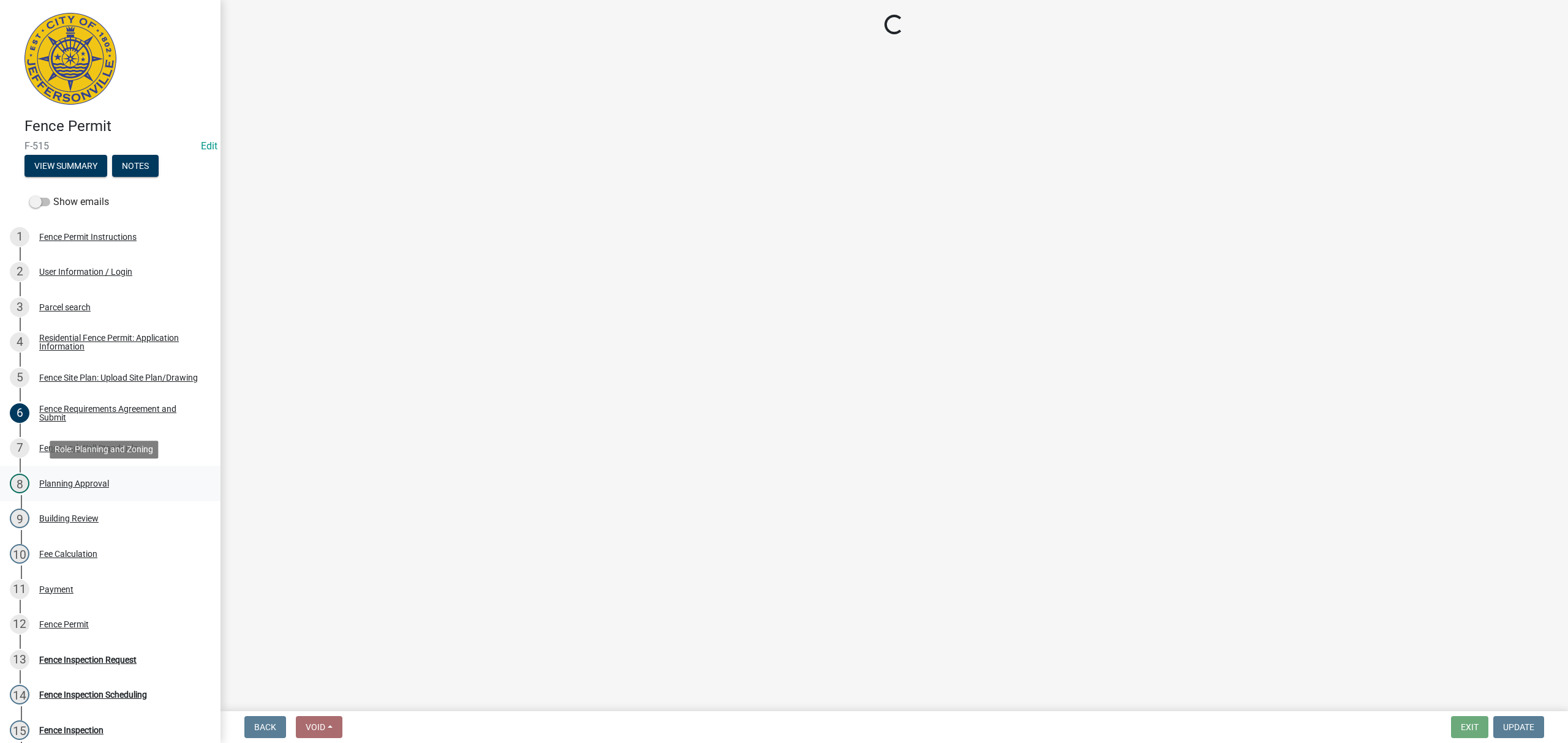
scroll to position [0, 0]
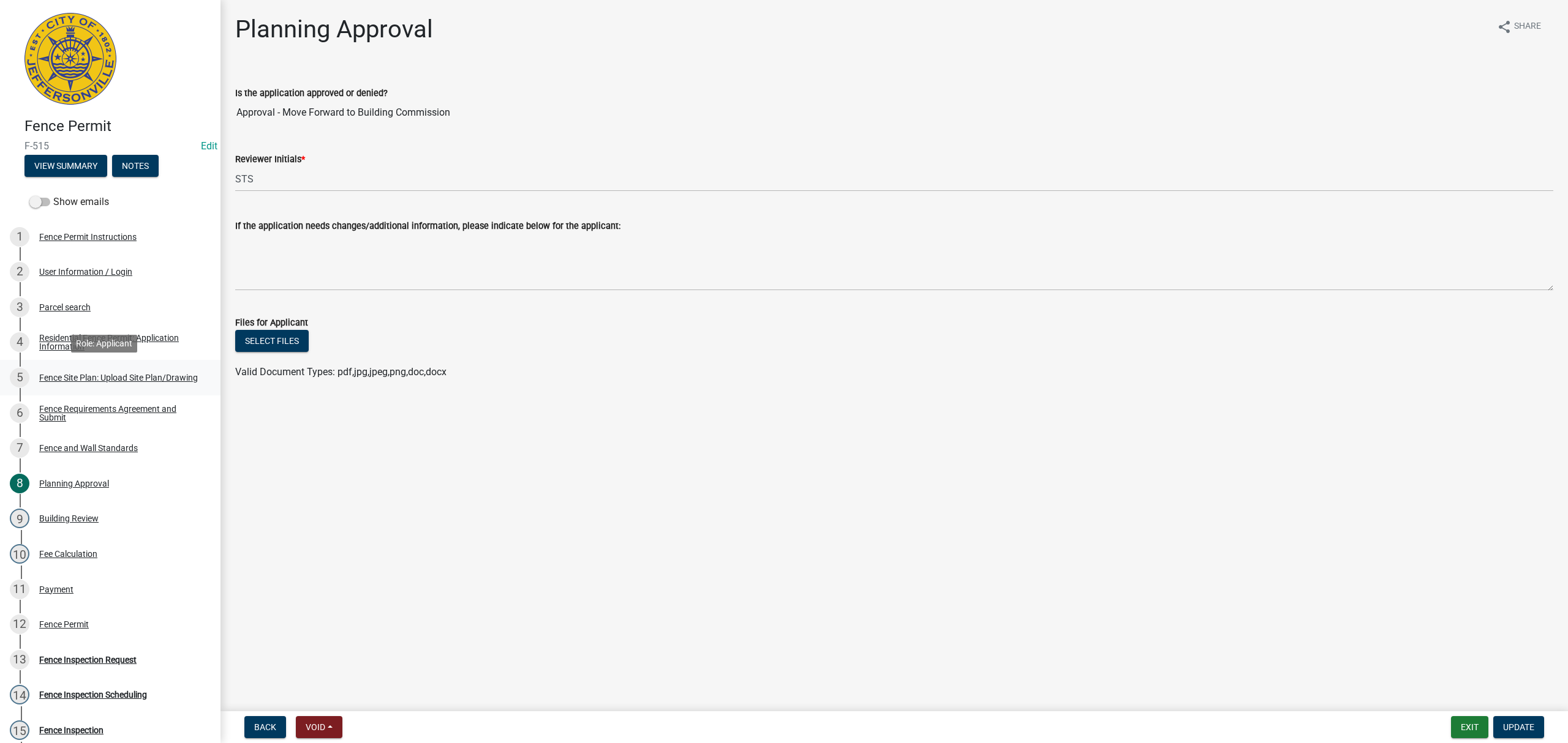
click at [93, 376] on div "Fence Site Plan: Upload Site Plan/Drawing" at bounding box center [118, 377] width 159 height 9
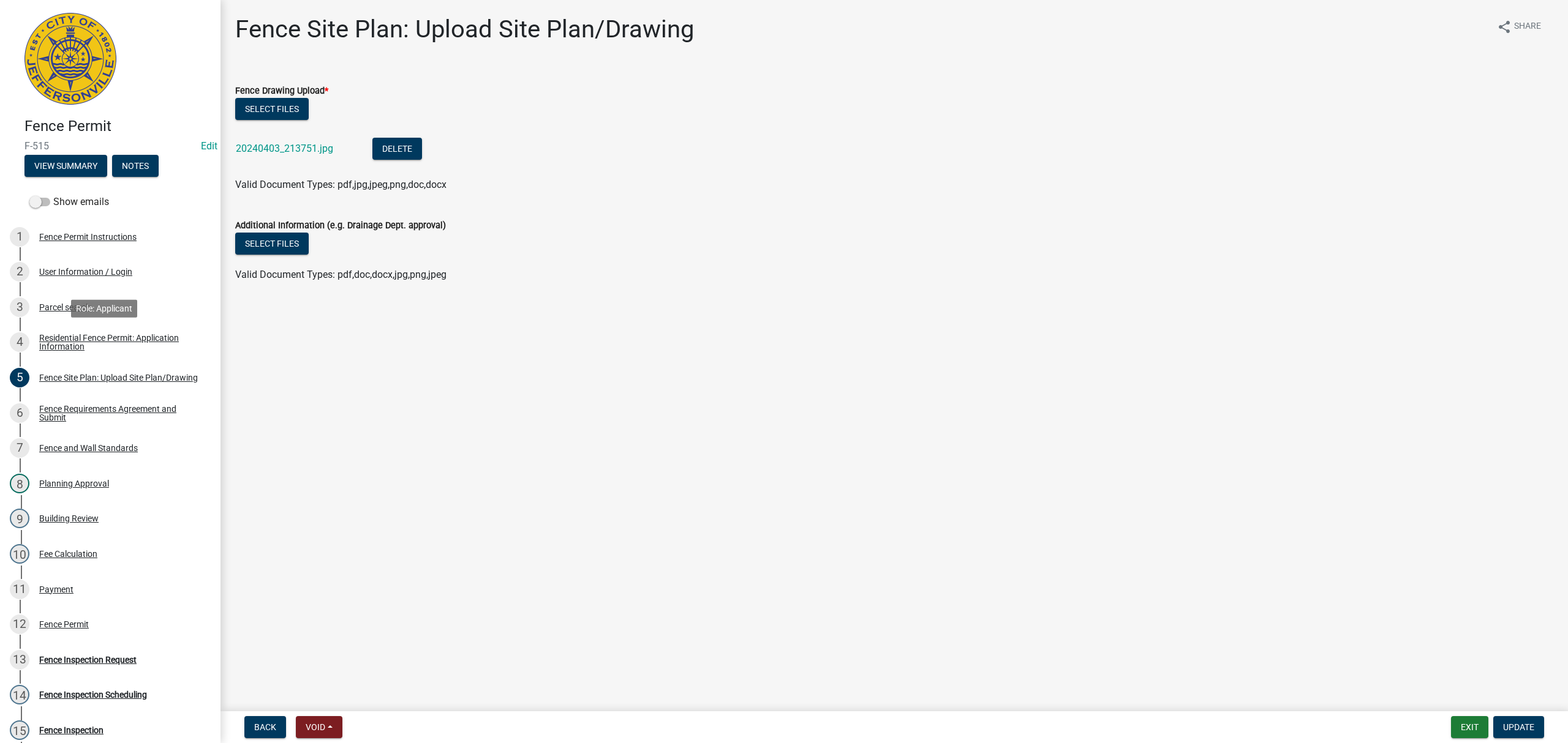
click at [118, 341] on div "Residential Fence Permit: Application Information" at bounding box center [119, 341] width 161 height 17
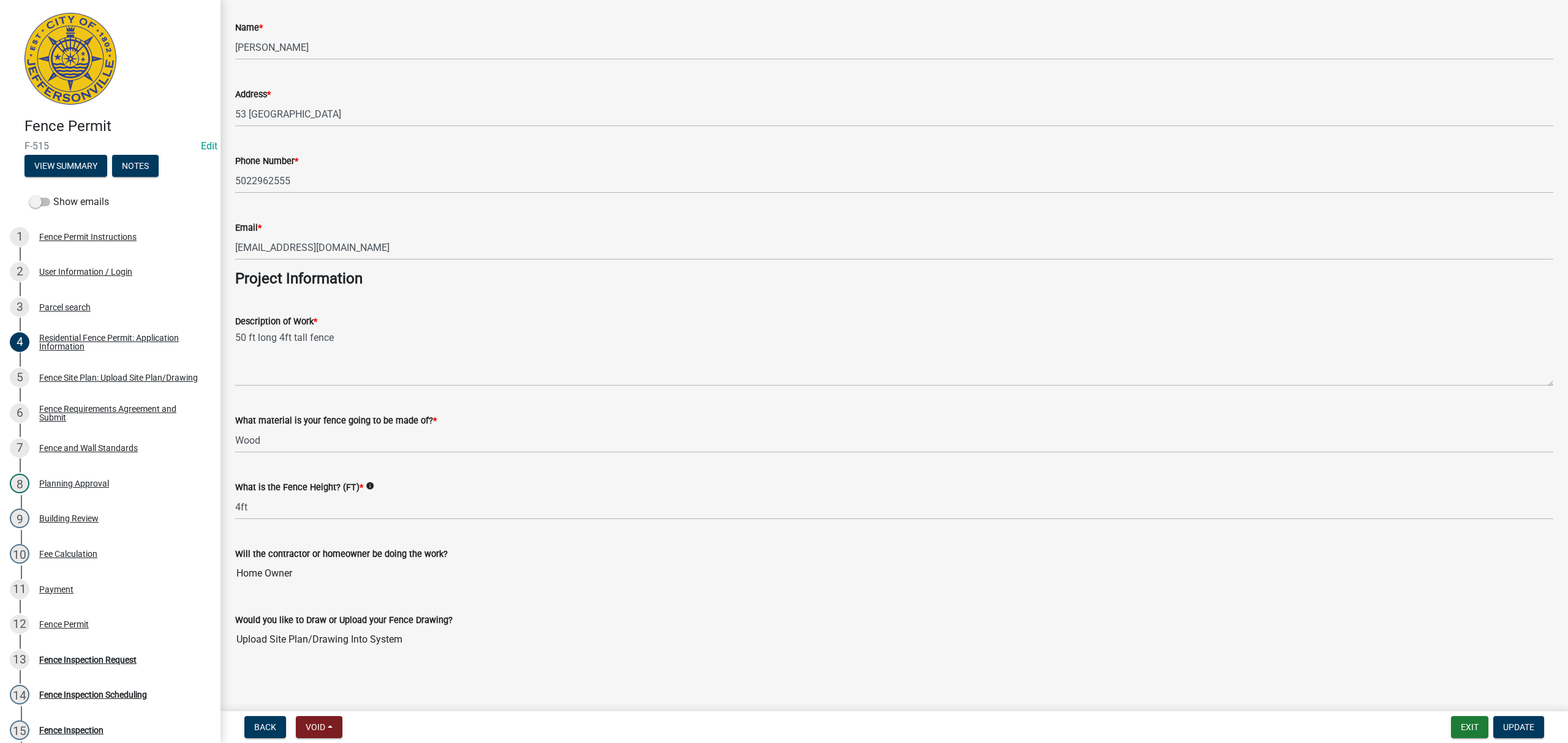
scroll to position [644, 0]
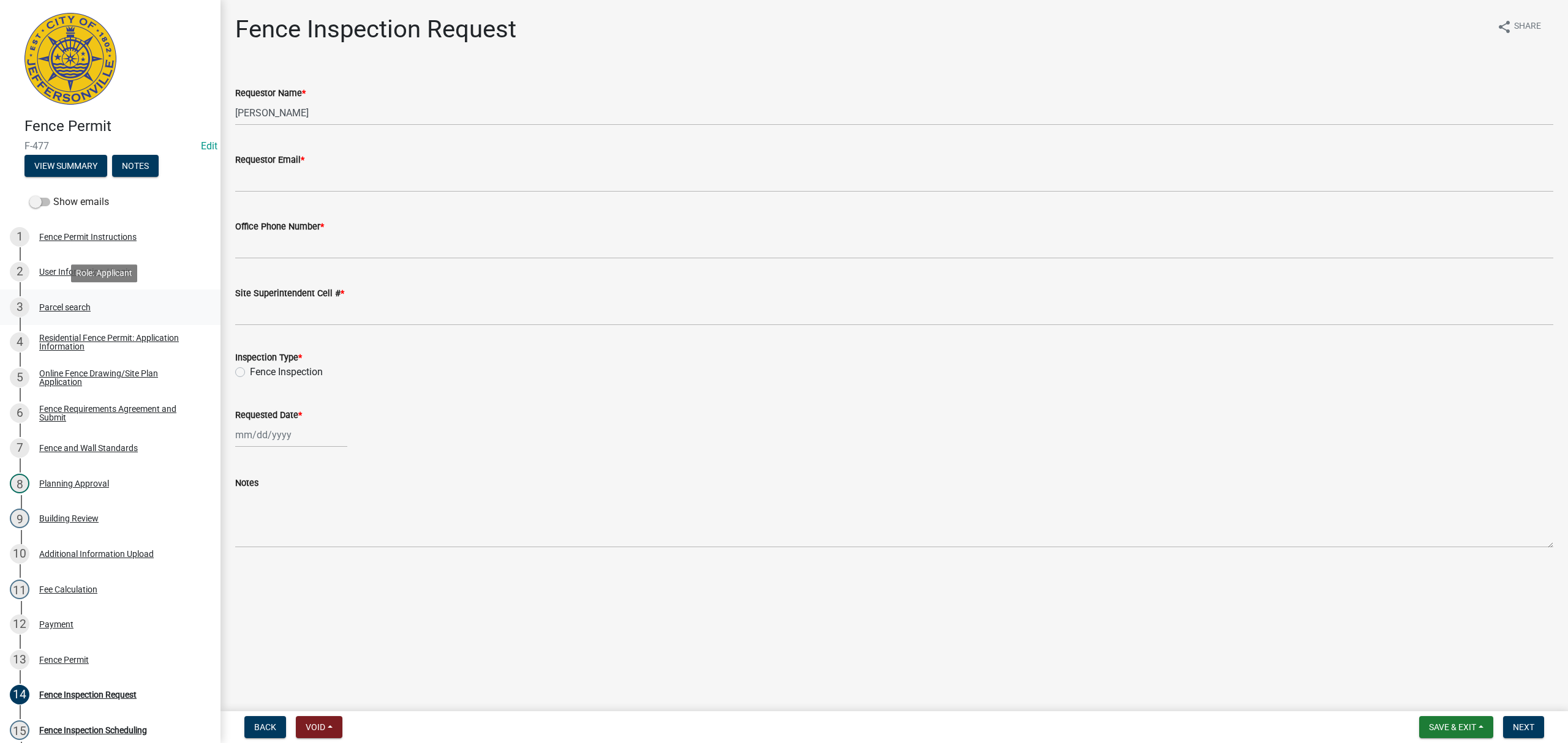
click at [138, 309] on div "3 Parcel search" at bounding box center [105, 307] width 191 height 19
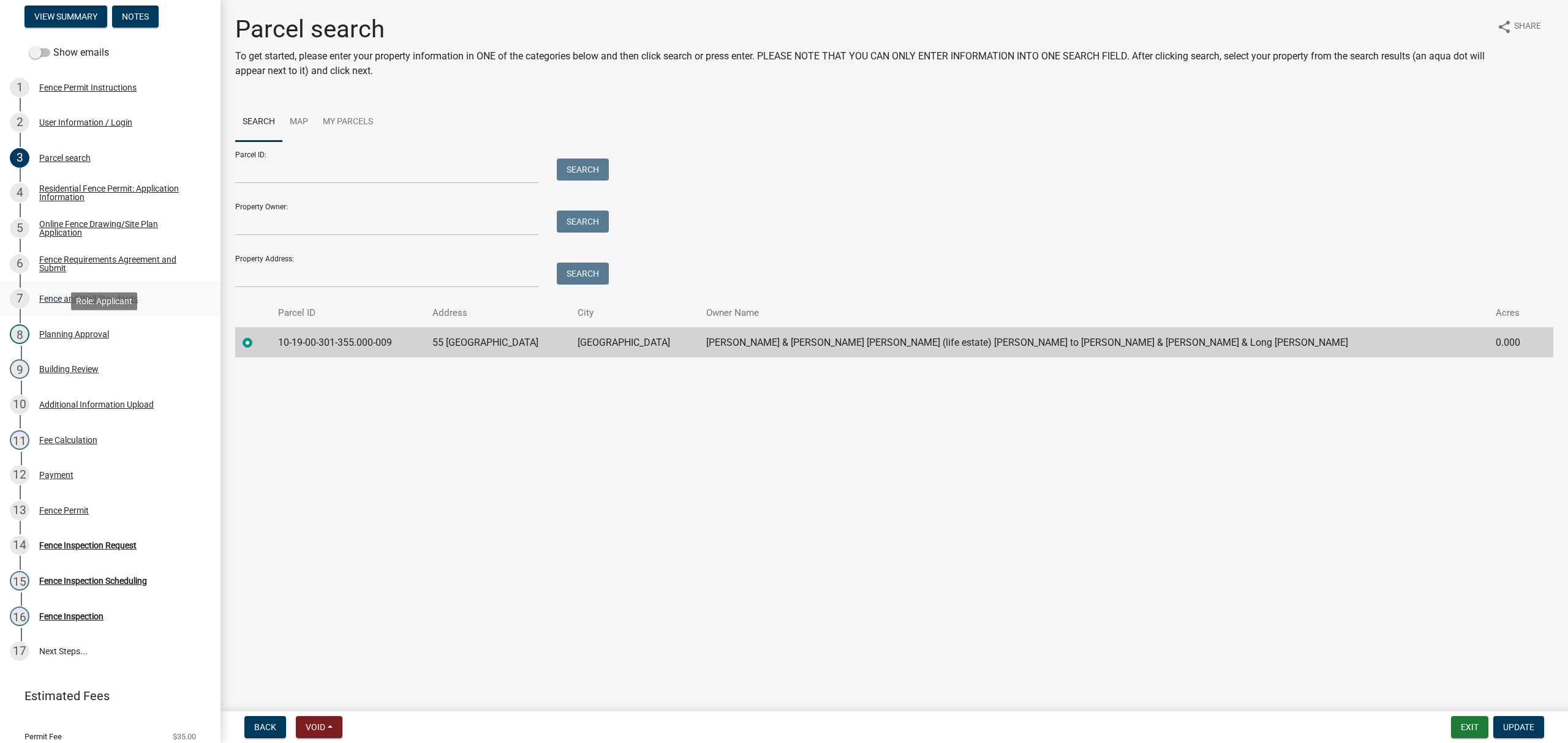
scroll to position [163, 0]
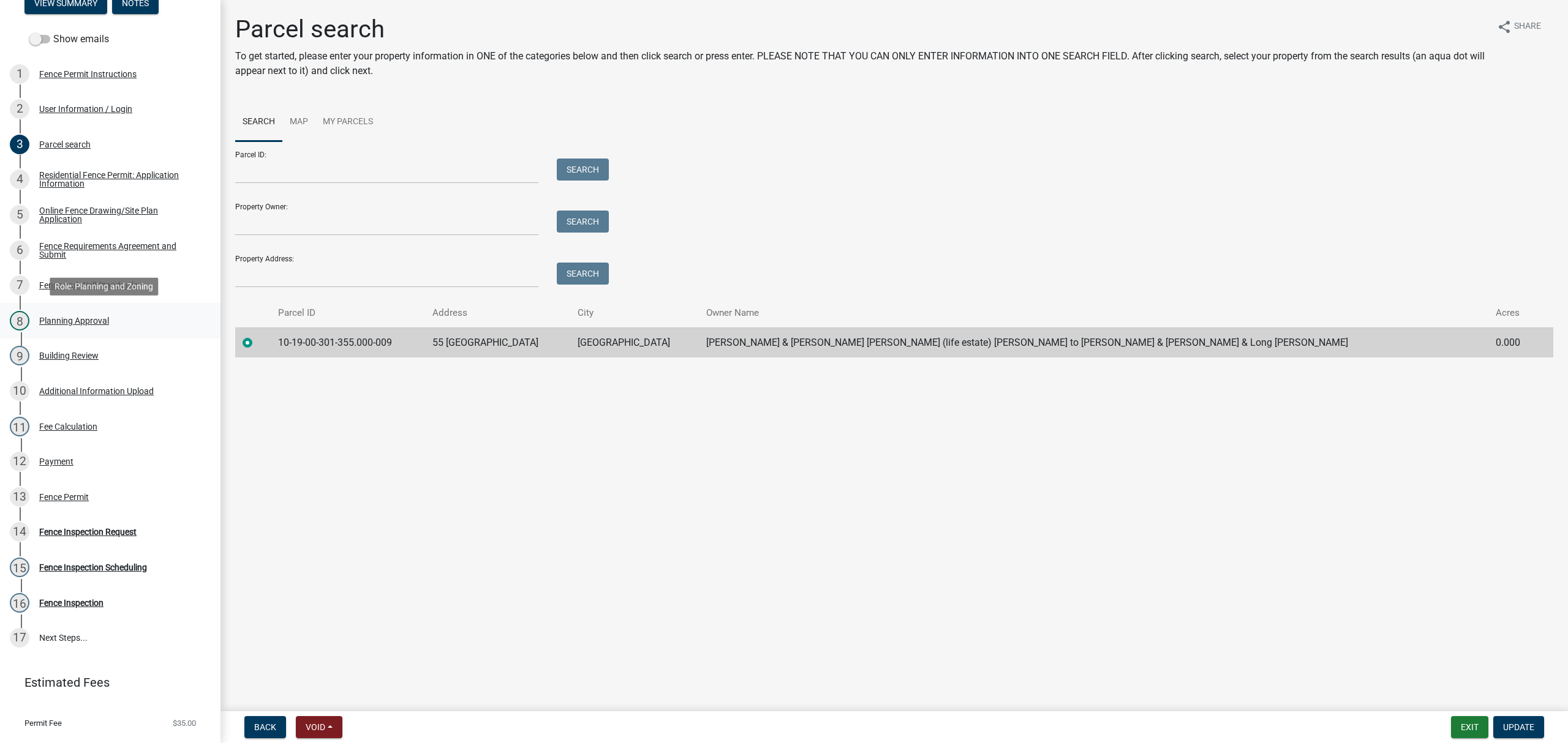
click at [125, 333] on link "8 Planning Approval" at bounding box center [110, 321] width 221 height 36
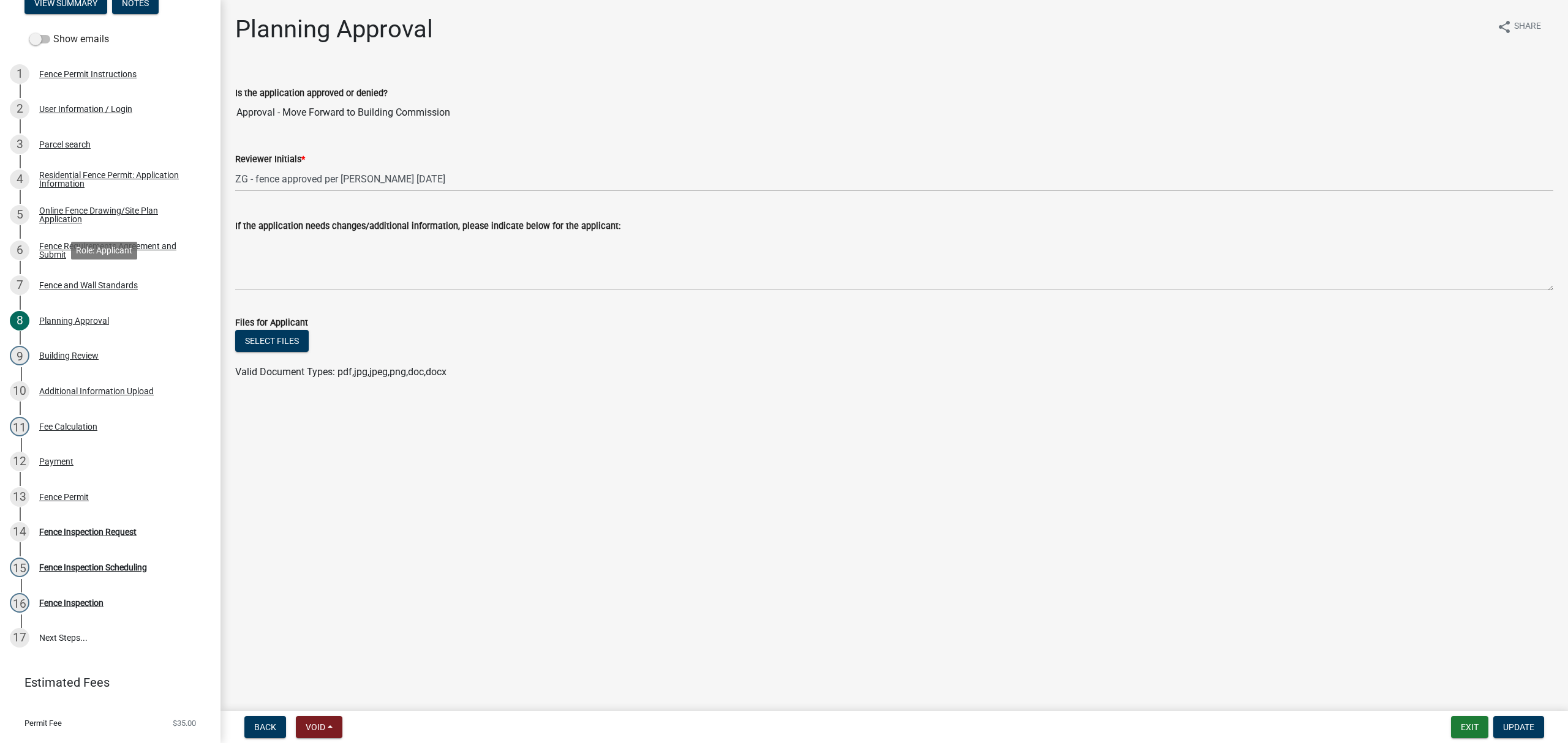
click at [111, 281] on div "Fence and Wall Standards" at bounding box center [88, 285] width 99 height 9
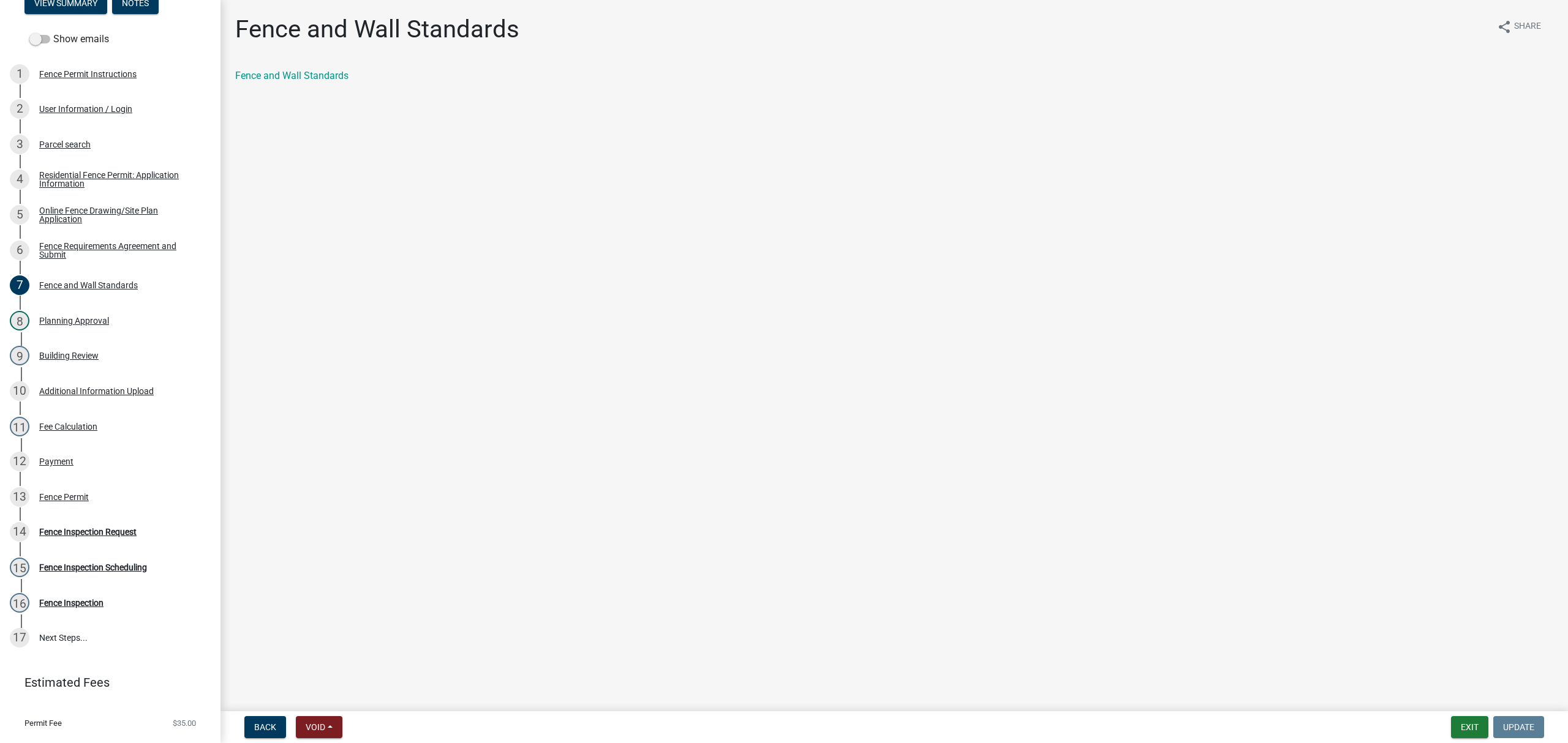
click at [108, 189] on div "4 Residential Fence Permit: Application Information" at bounding box center [105, 179] width 191 height 19
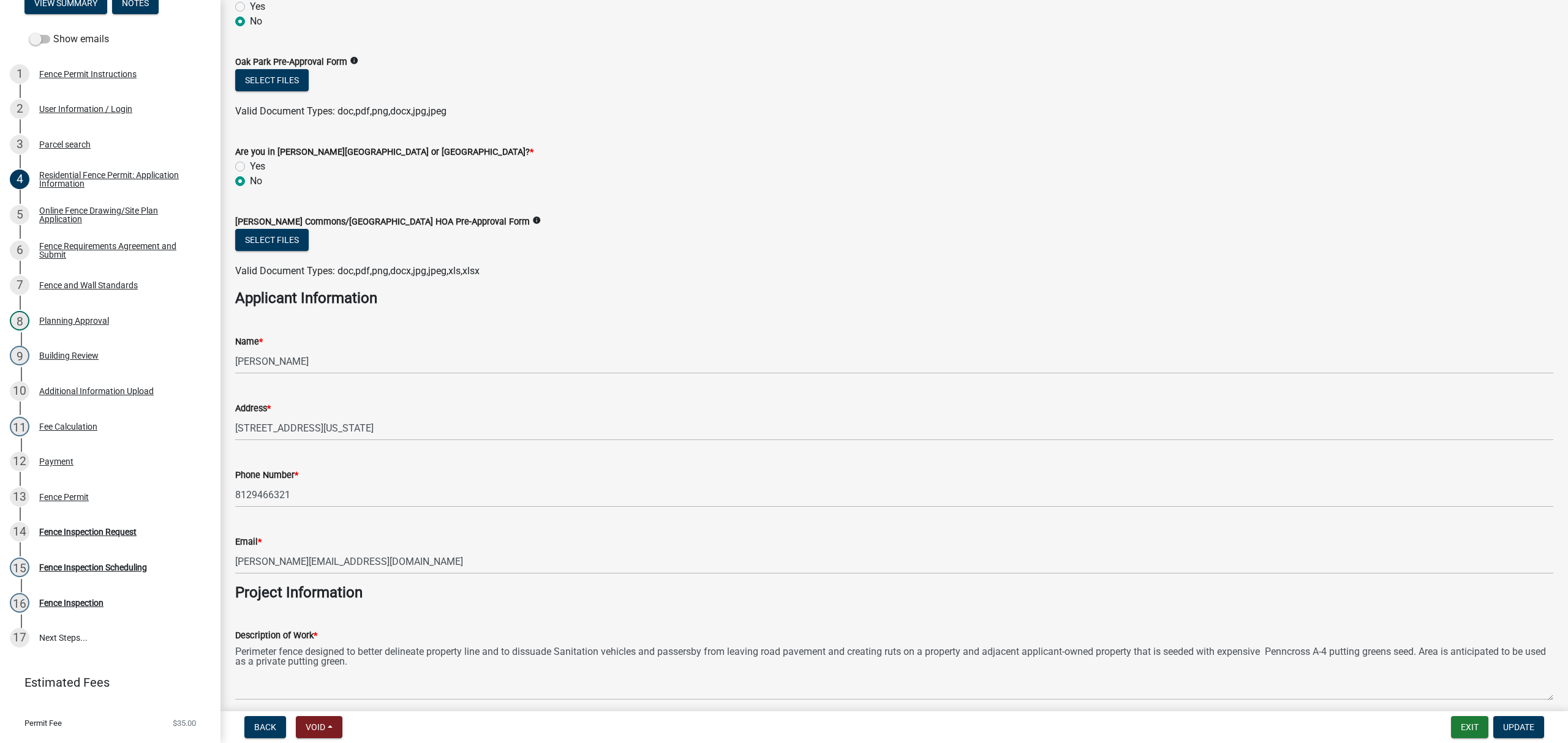
scroll to position [644, 0]
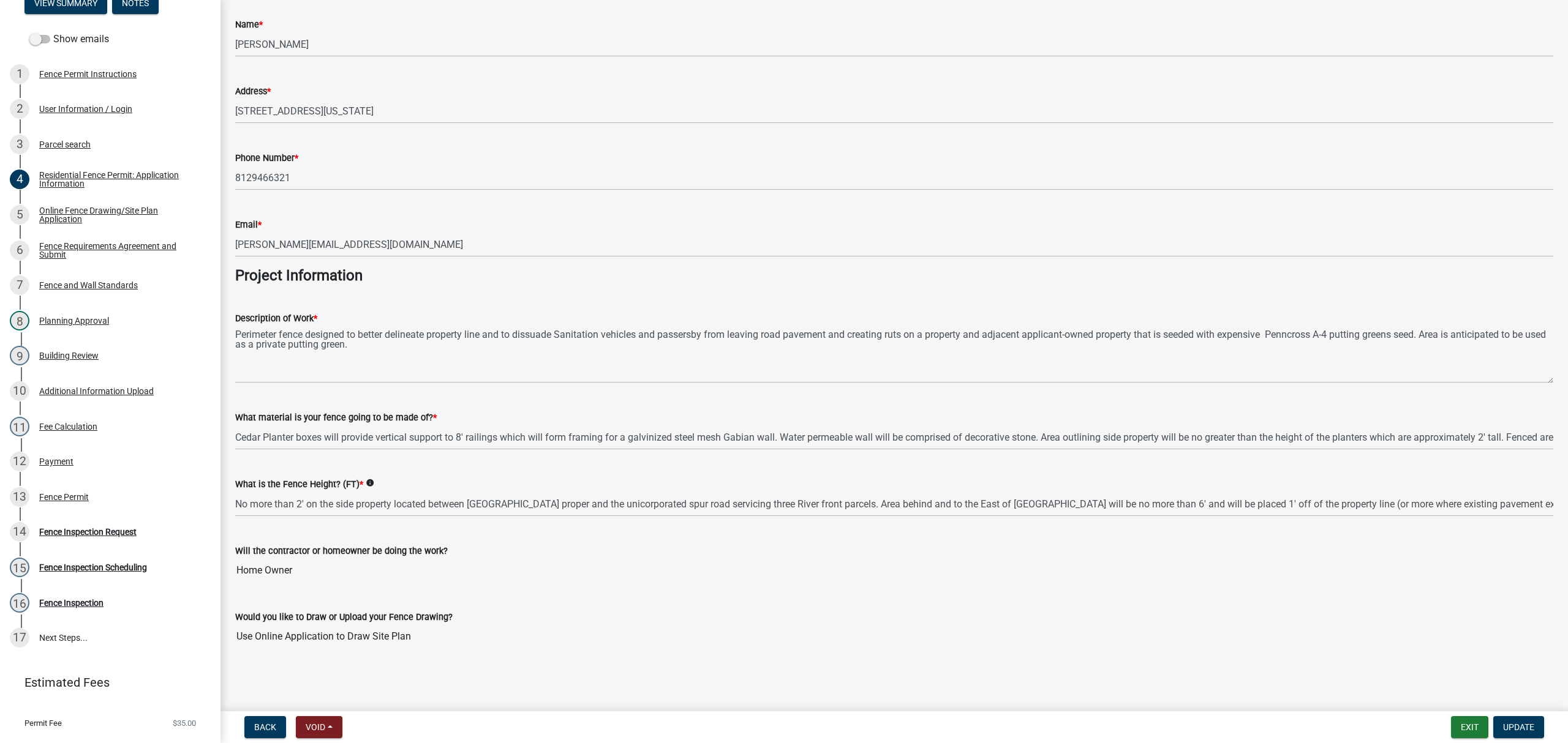
click at [111, 207] on div "Online Fence Drawing/Site Plan Application" at bounding box center [119, 214] width 161 height 17
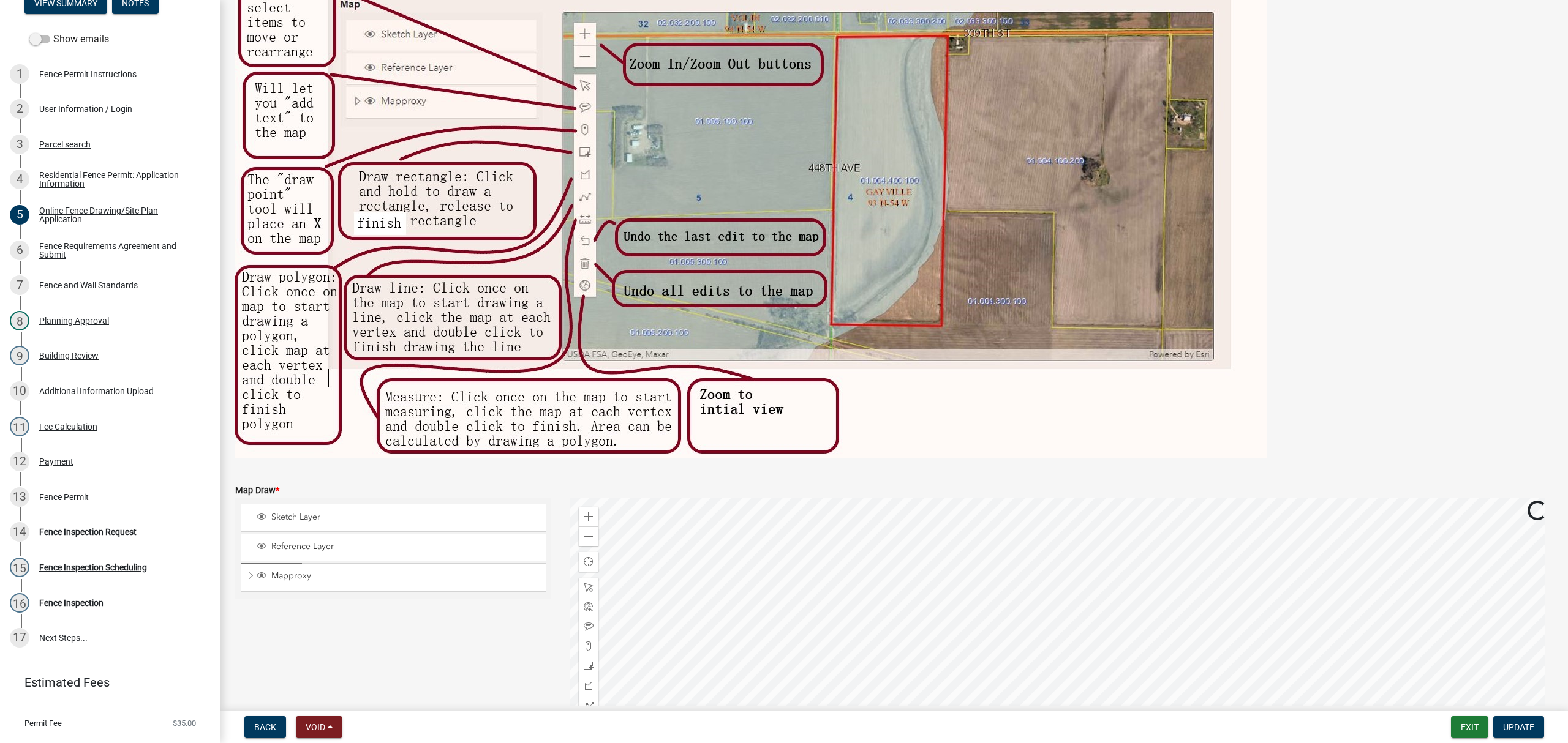
scroll to position [284, 0]
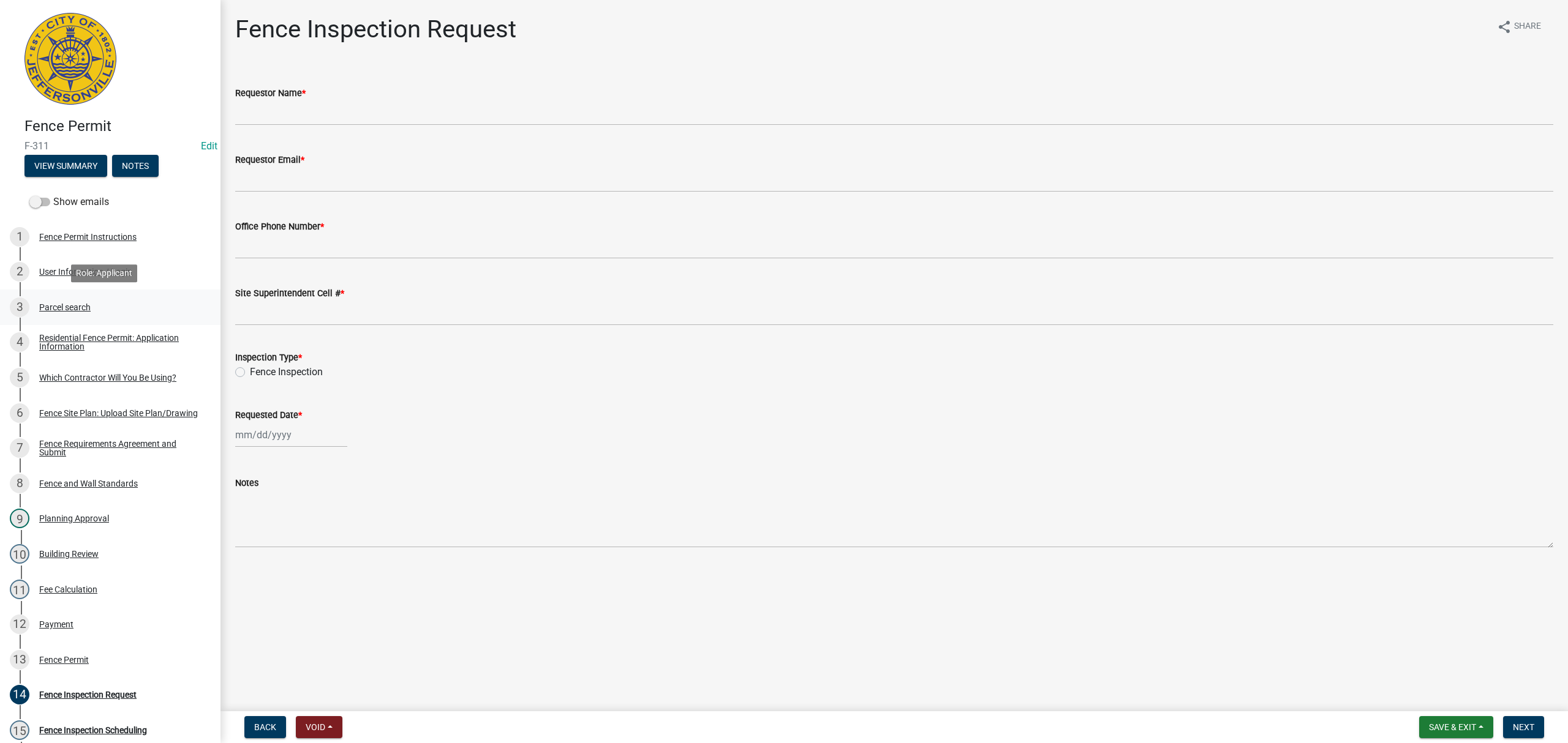
click at [110, 301] on div "3 Parcel search" at bounding box center [105, 307] width 191 height 19
click at [131, 312] on div "3 Parcel search" at bounding box center [105, 307] width 191 height 19
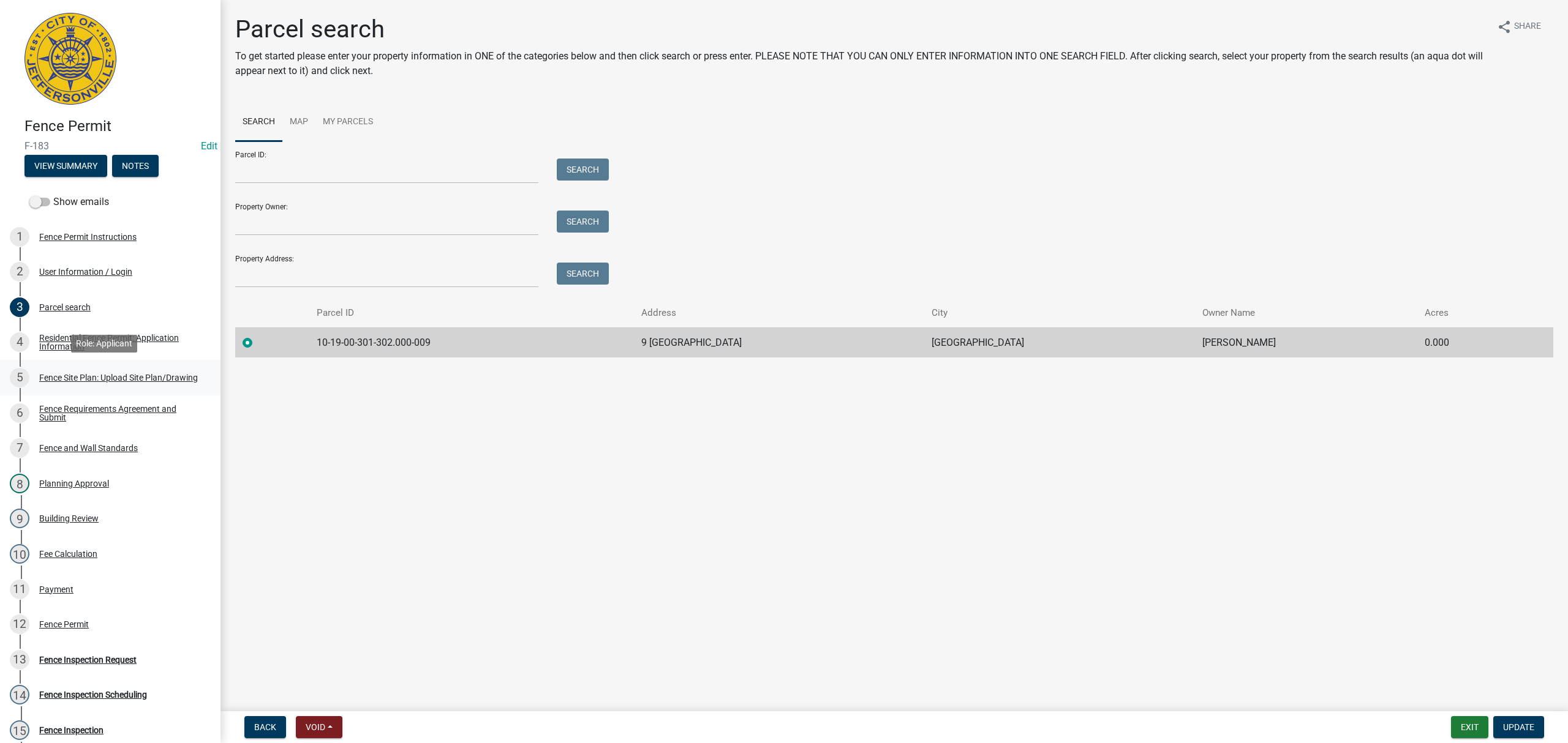
click at [127, 388] on link "5 Fence Site Plan: Upload Site Plan/Drawing" at bounding box center [110, 378] width 221 height 36
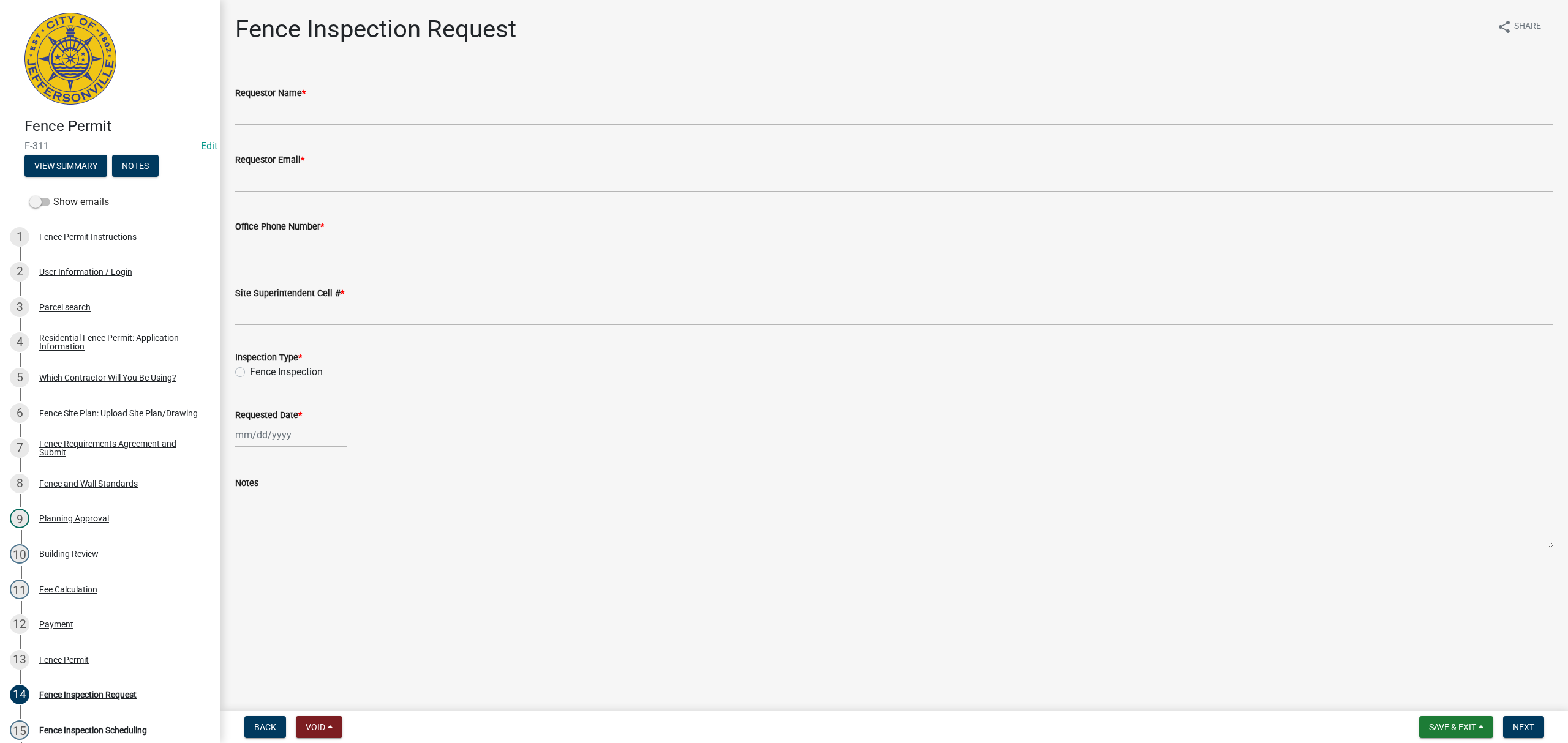
click at [121, 314] on div "3 Parcel search" at bounding box center [105, 307] width 191 height 19
click at [126, 346] on div "Residential Fence Permit: Application Information" at bounding box center [119, 341] width 161 height 17
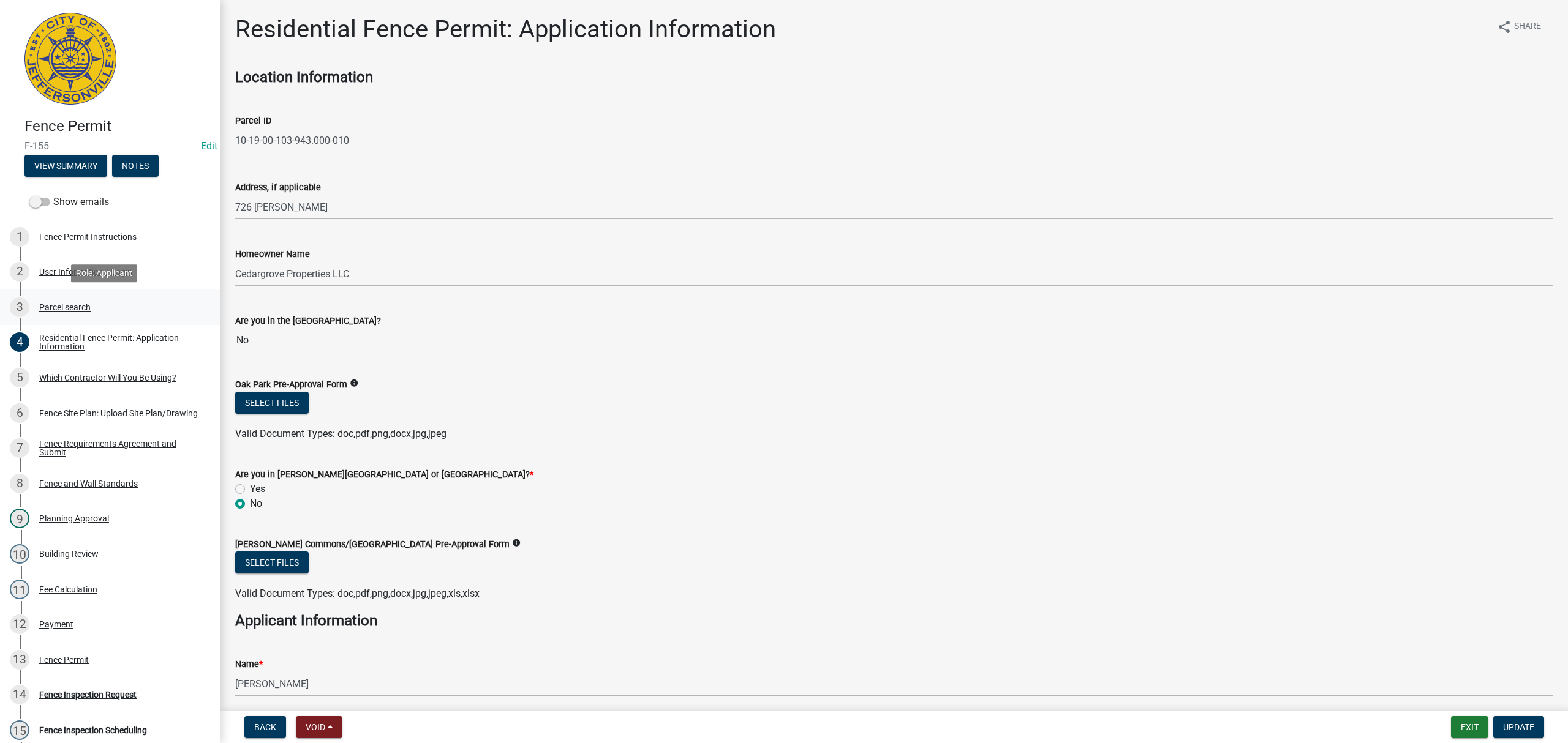
click at [110, 317] on link "3 Parcel search" at bounding box center [110, 307] width 221 height 36
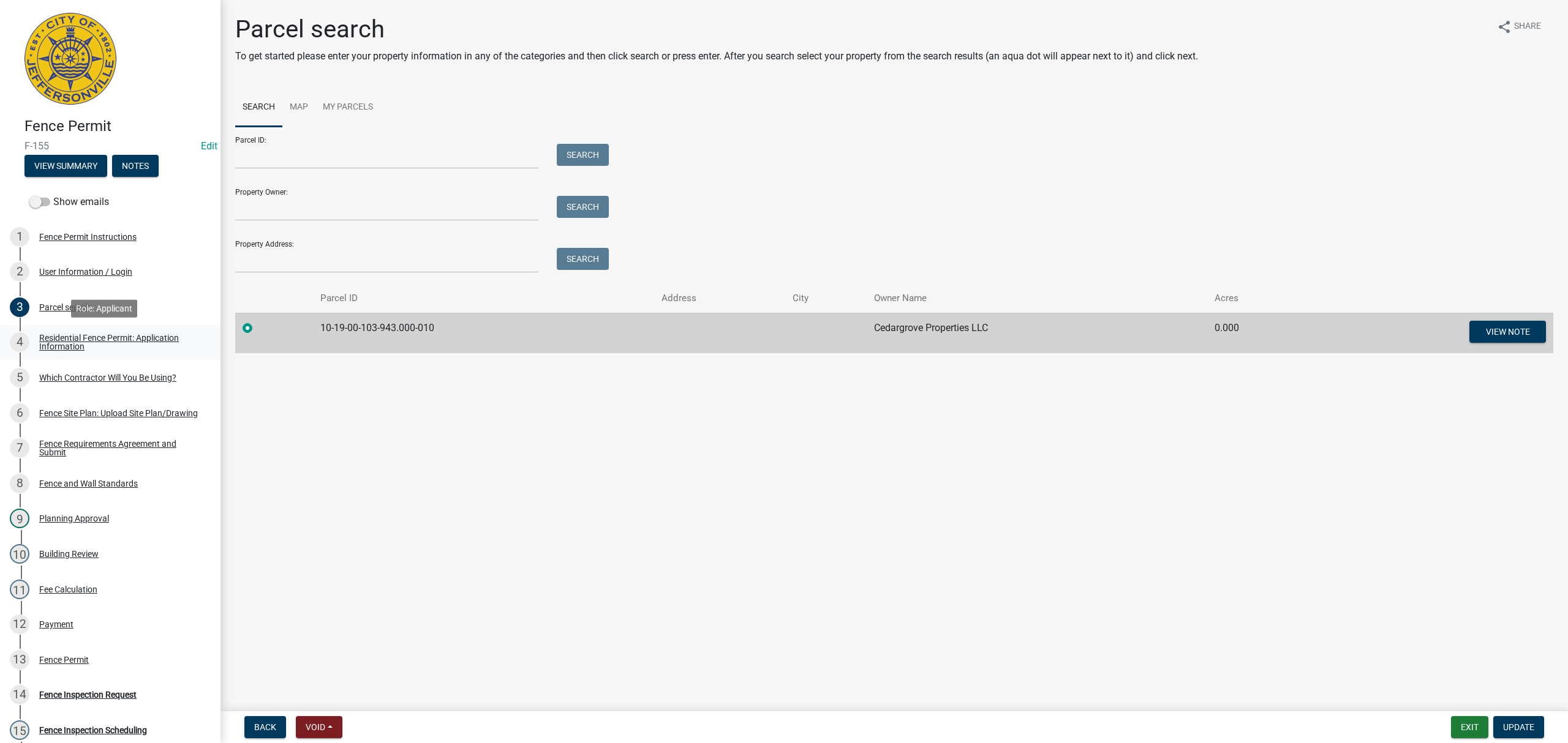
click at [130, 355] on link "4 Residential Fence Permit: Application Information" at bounding box center [110, 343] width 221 height 36
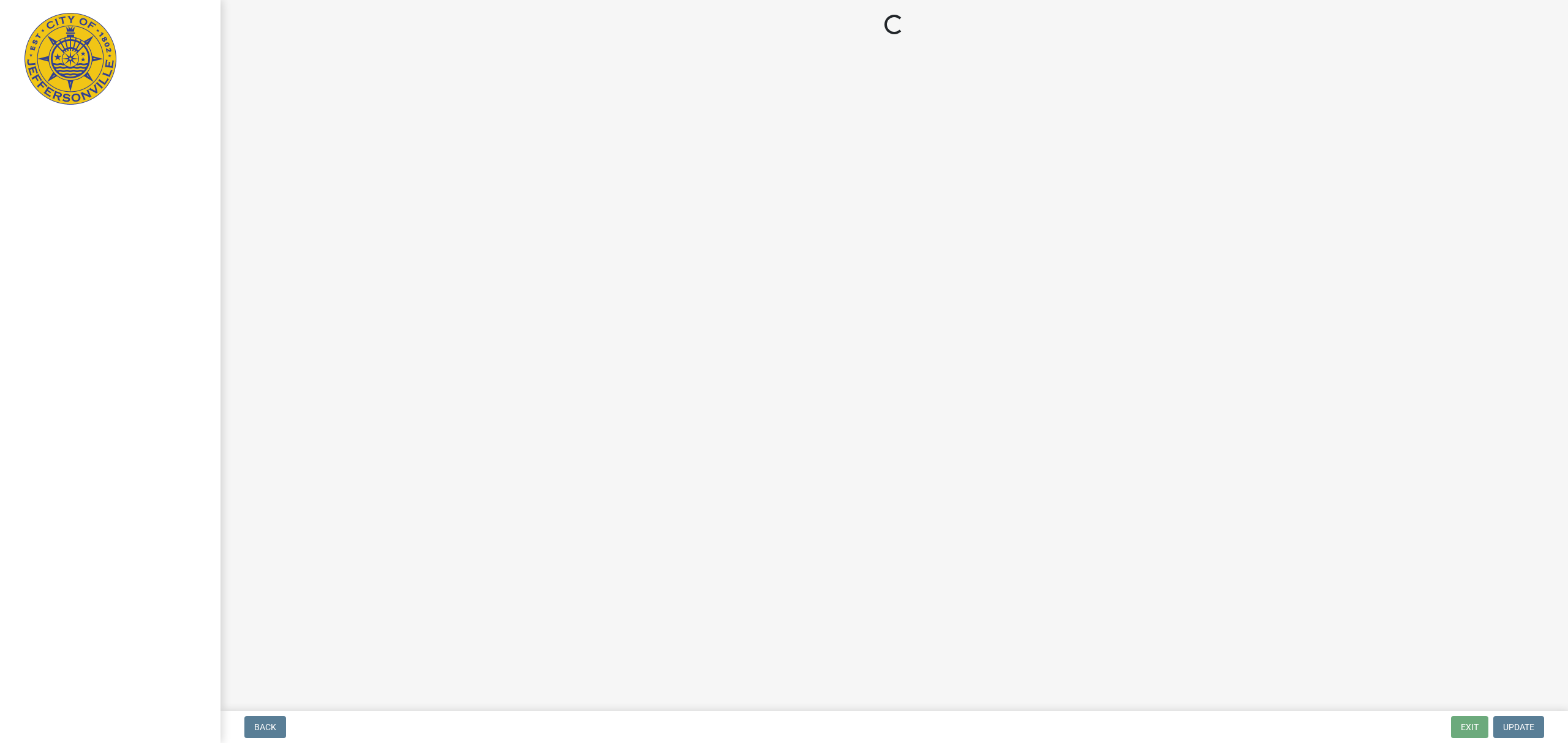
select select "3: 3"
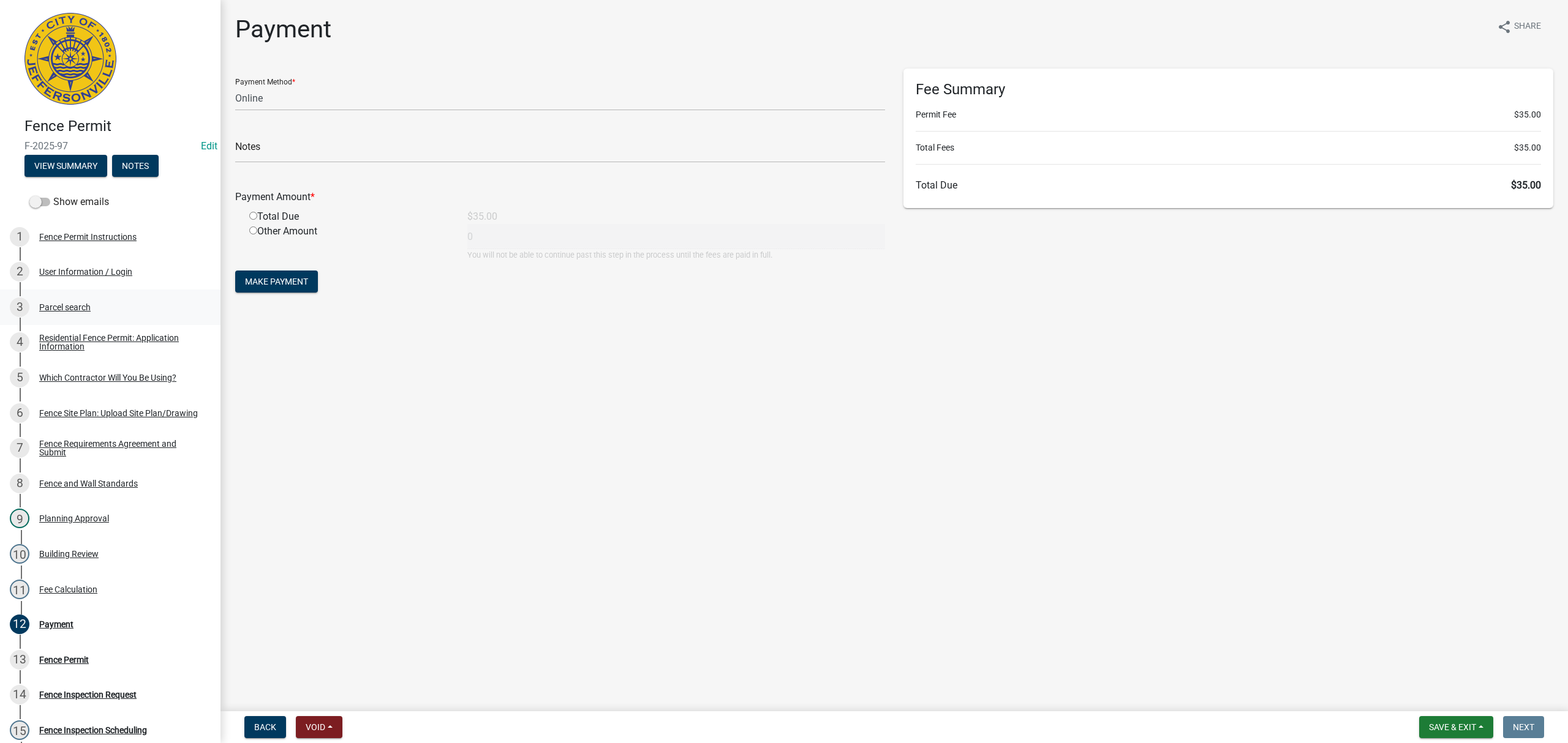
click at [99, 303] on div "3 Parcel search" at bounding box center [105, 307] width 191 height 19
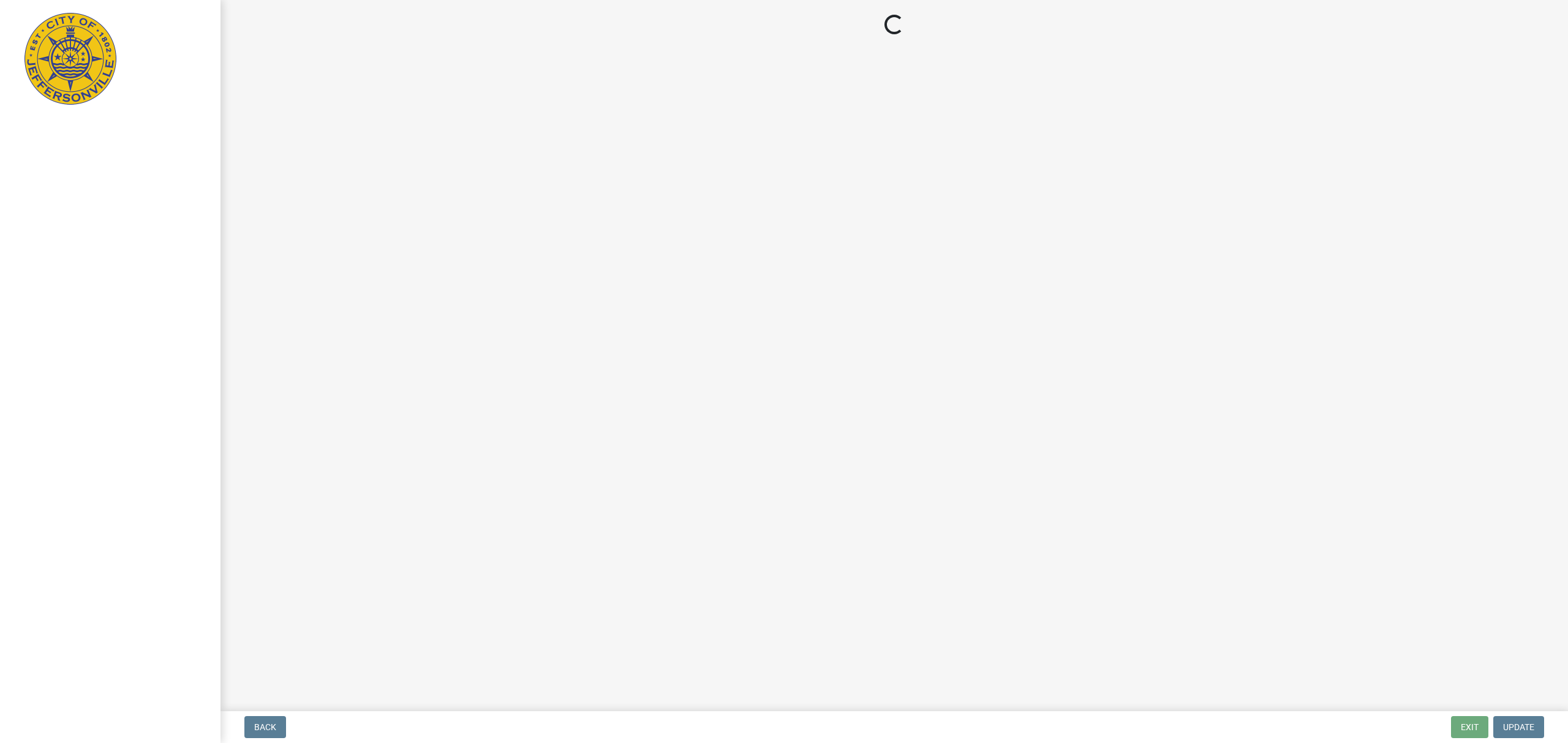
select select "3: 3"
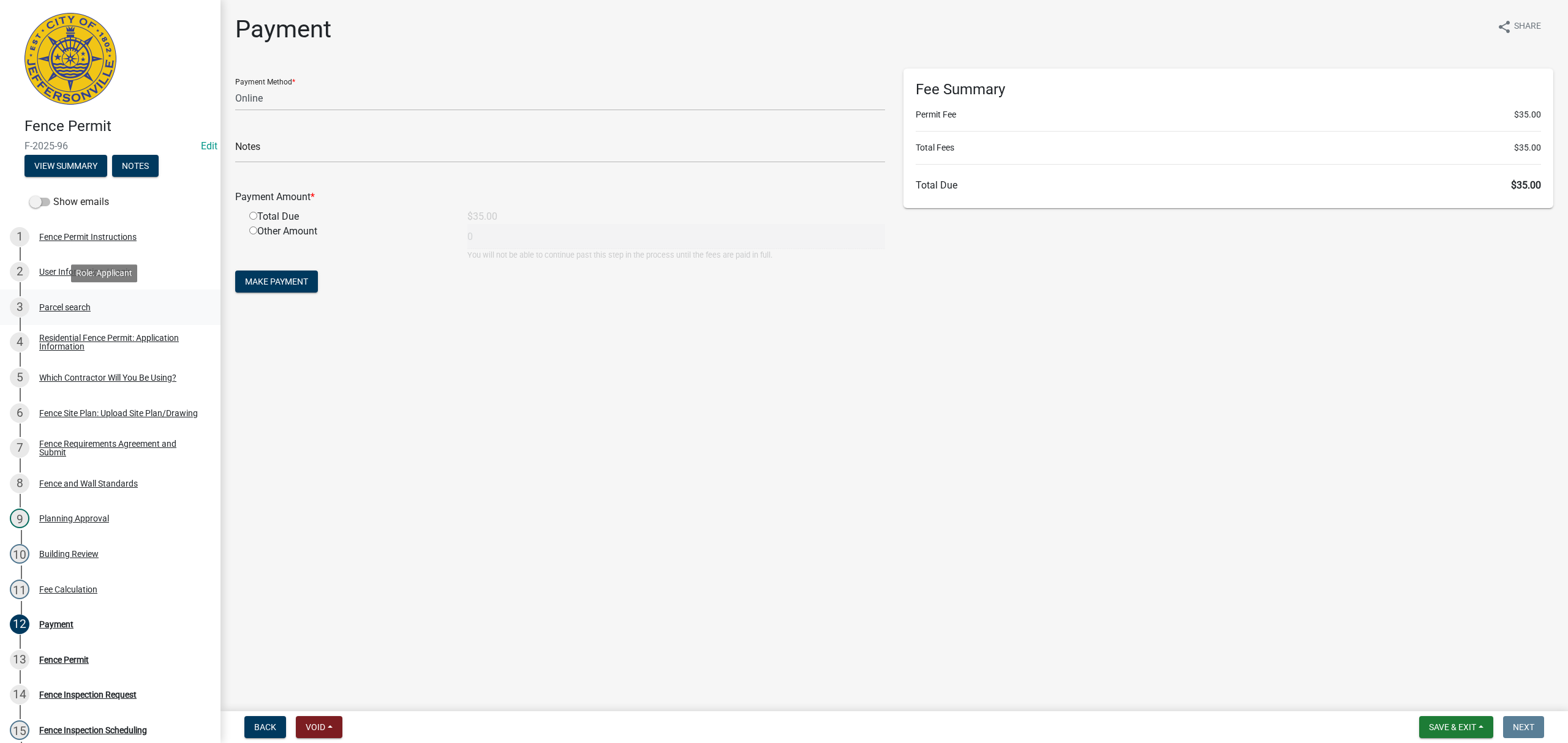
click at [116, 308] on div "3 Parcel search" at bounding box center [105, 307] width 191 height 19
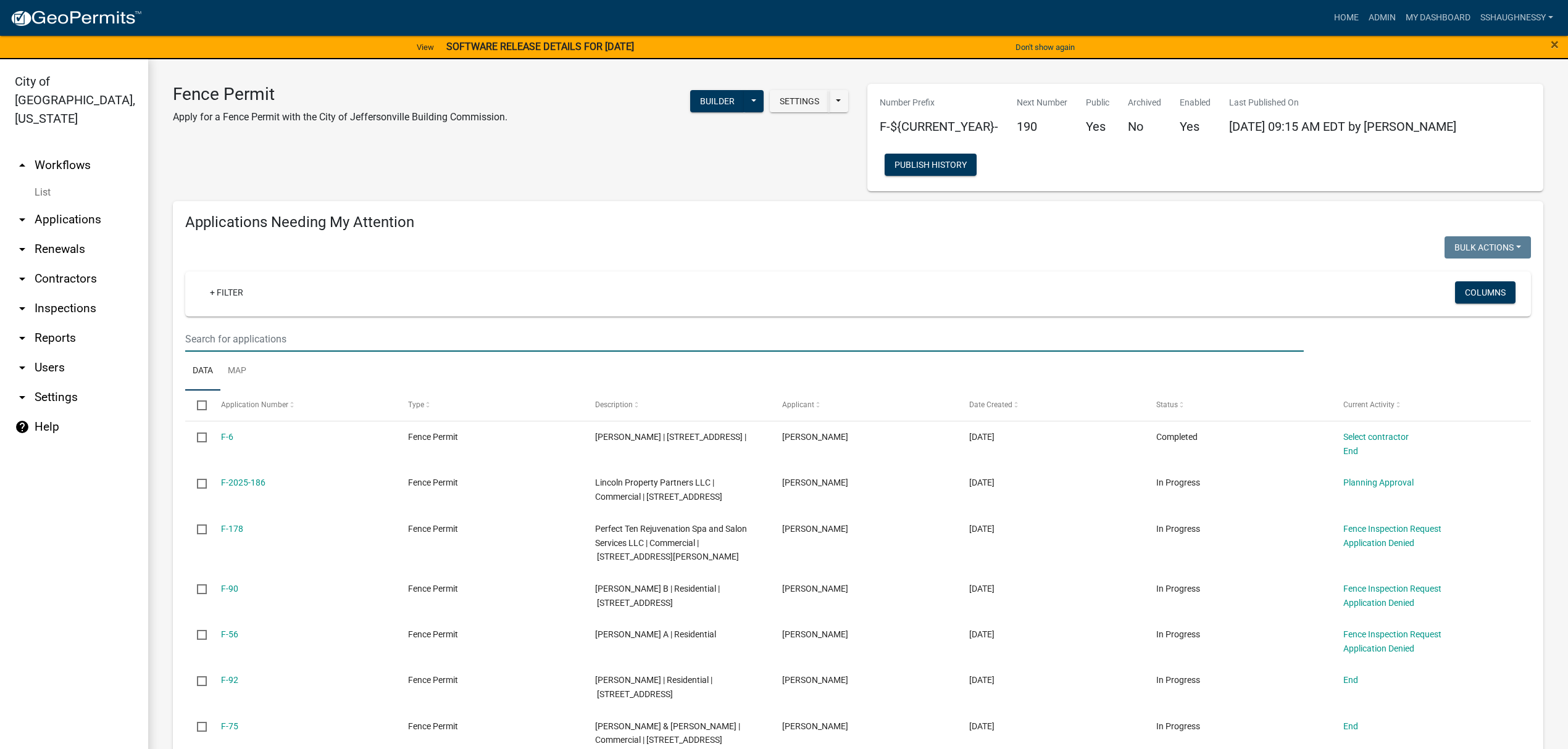
click at [303, 332] on input "text" at bounding box center [744, 339] width 1119 height 25
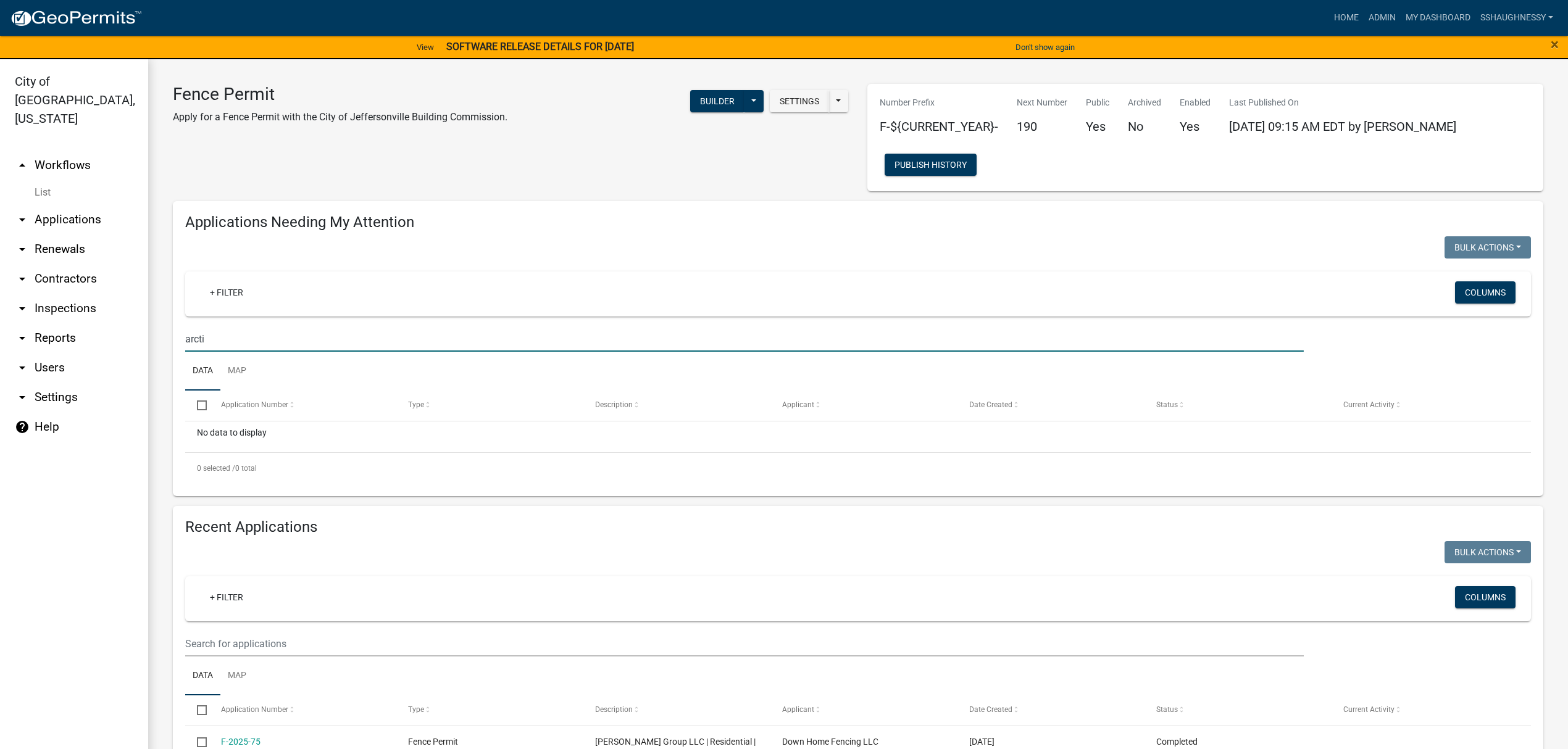
type input "arctic"
drag, startPoint x: 294, startPoint y: 339, endPoint x: 119, endPoint y: 334, distance: 175.1
click at [119, 334] on div "City of Jeffersonville, Indiana arrow_drop_up Workflows List arrow_drop_down Ap…" at bounding box center [784, 411] width 1568 height 705
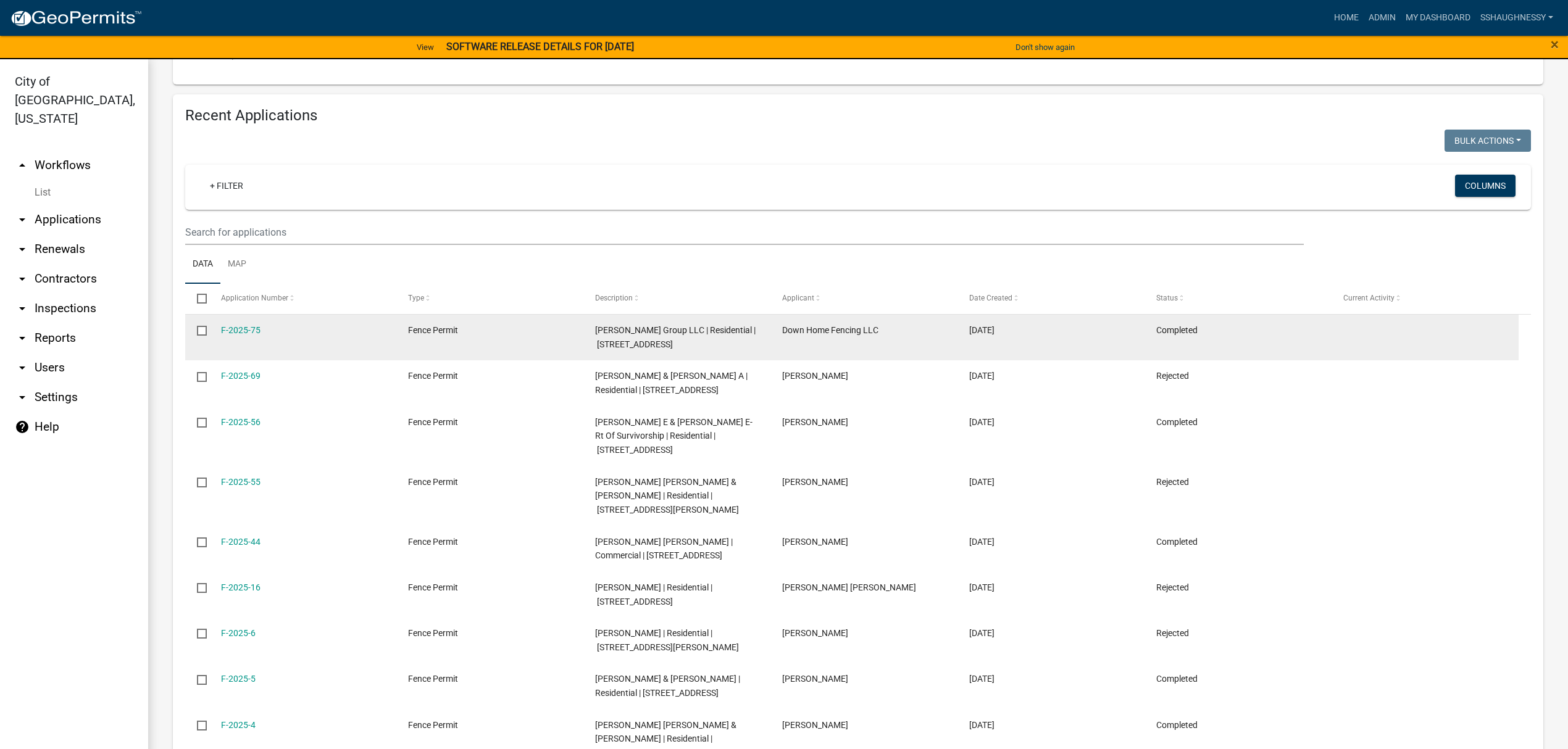
scroll to position [830, 0]
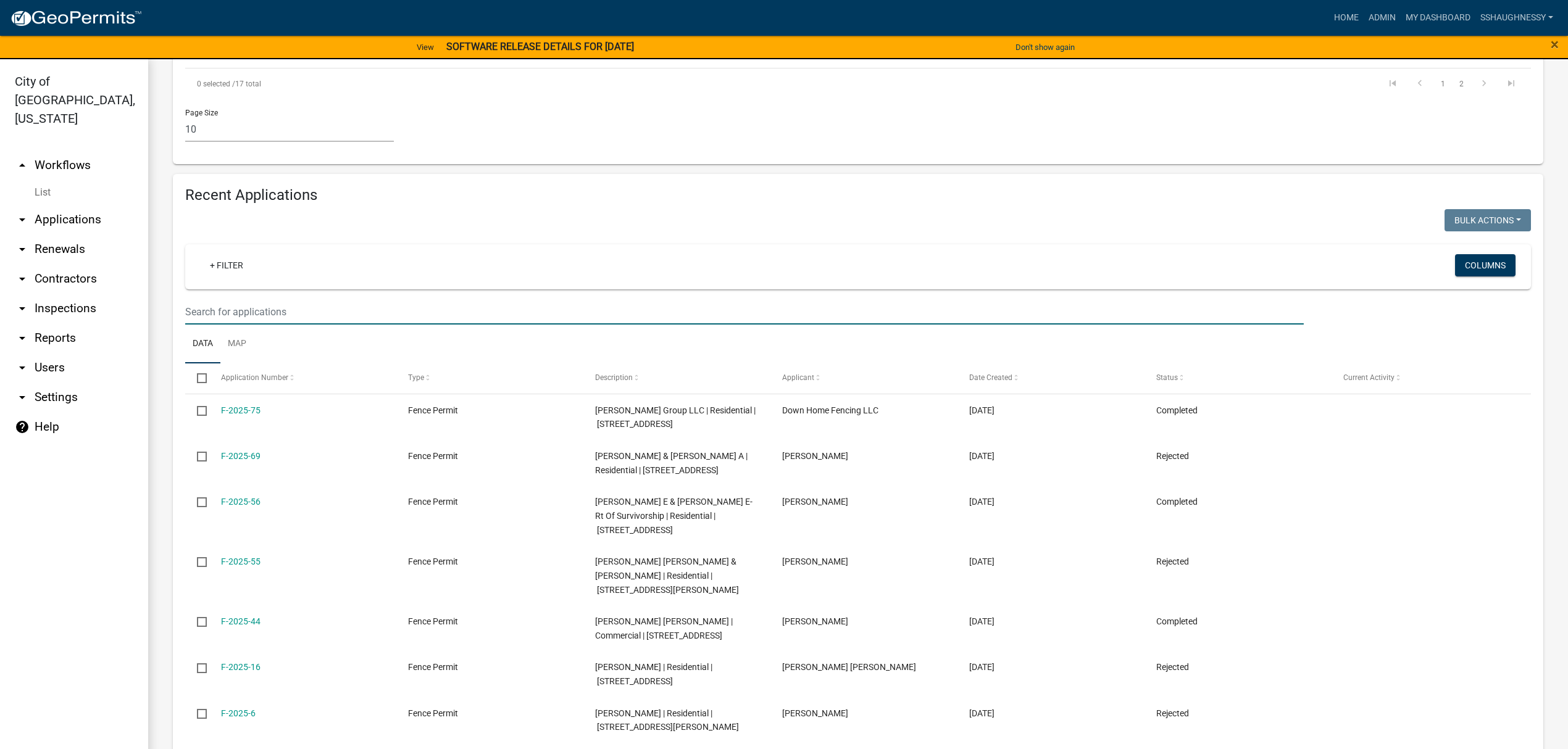
click at [290, 299] on input "text" at bounding box center [744, 312] width 1119 height 25
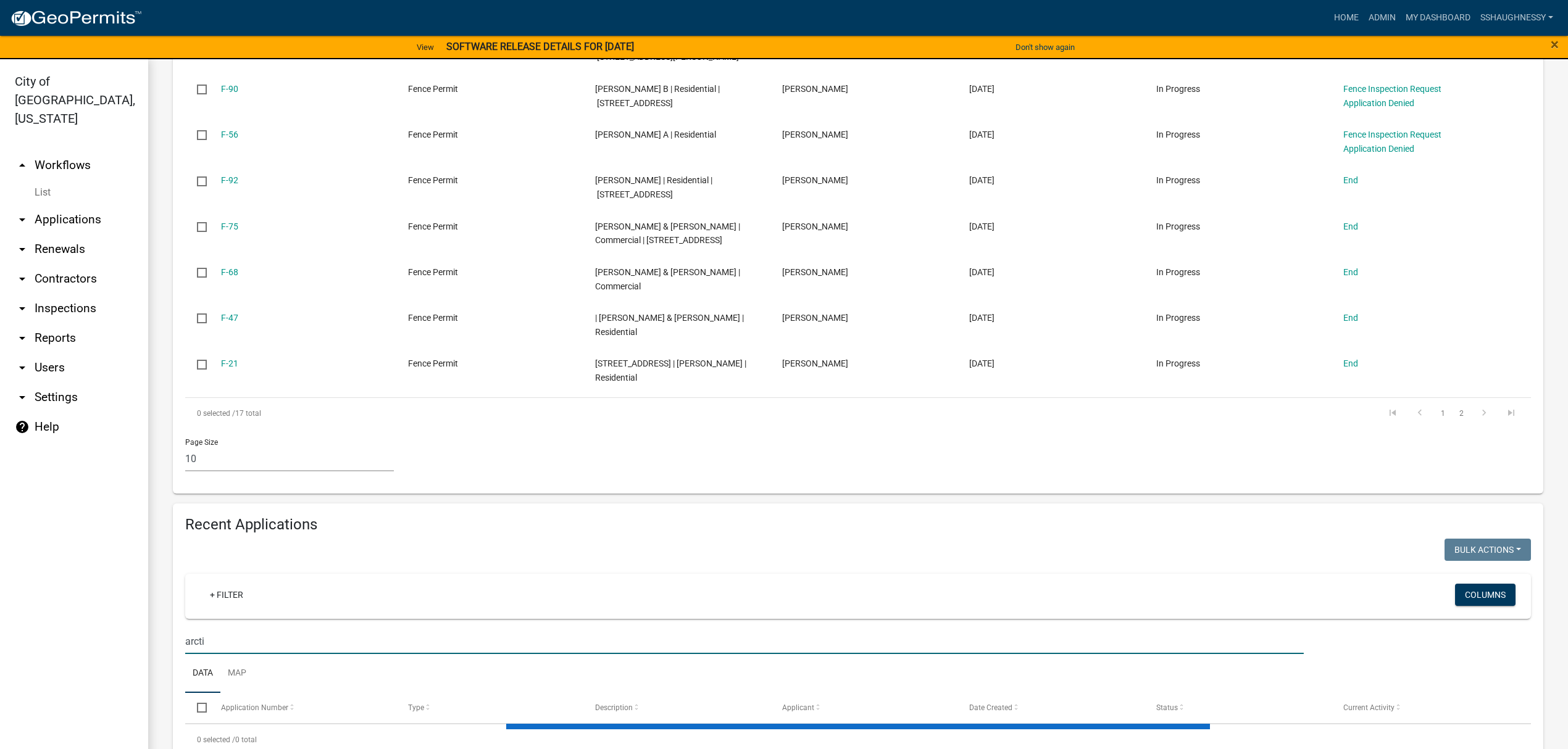
type input "arctic"
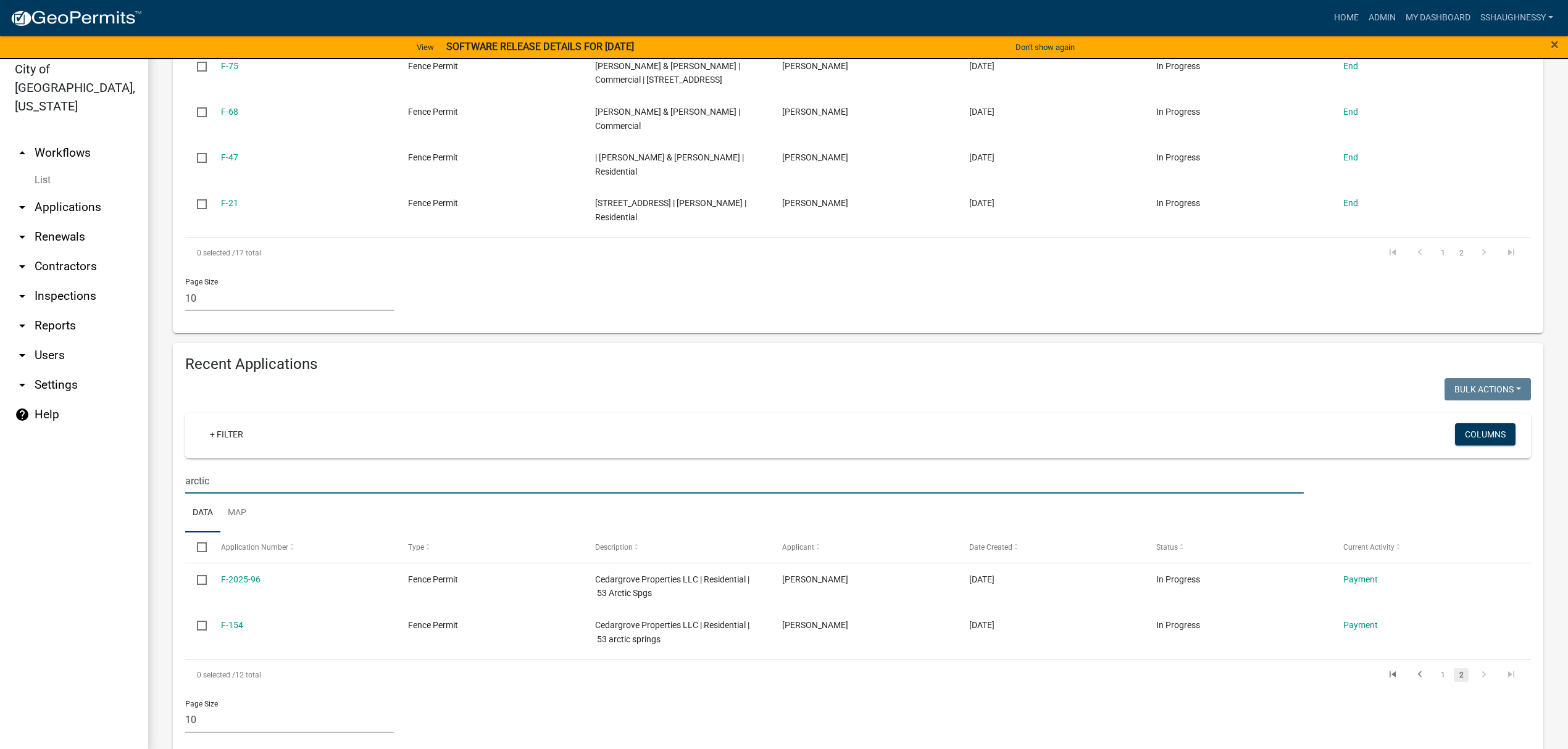
scroll to position [15, 0]
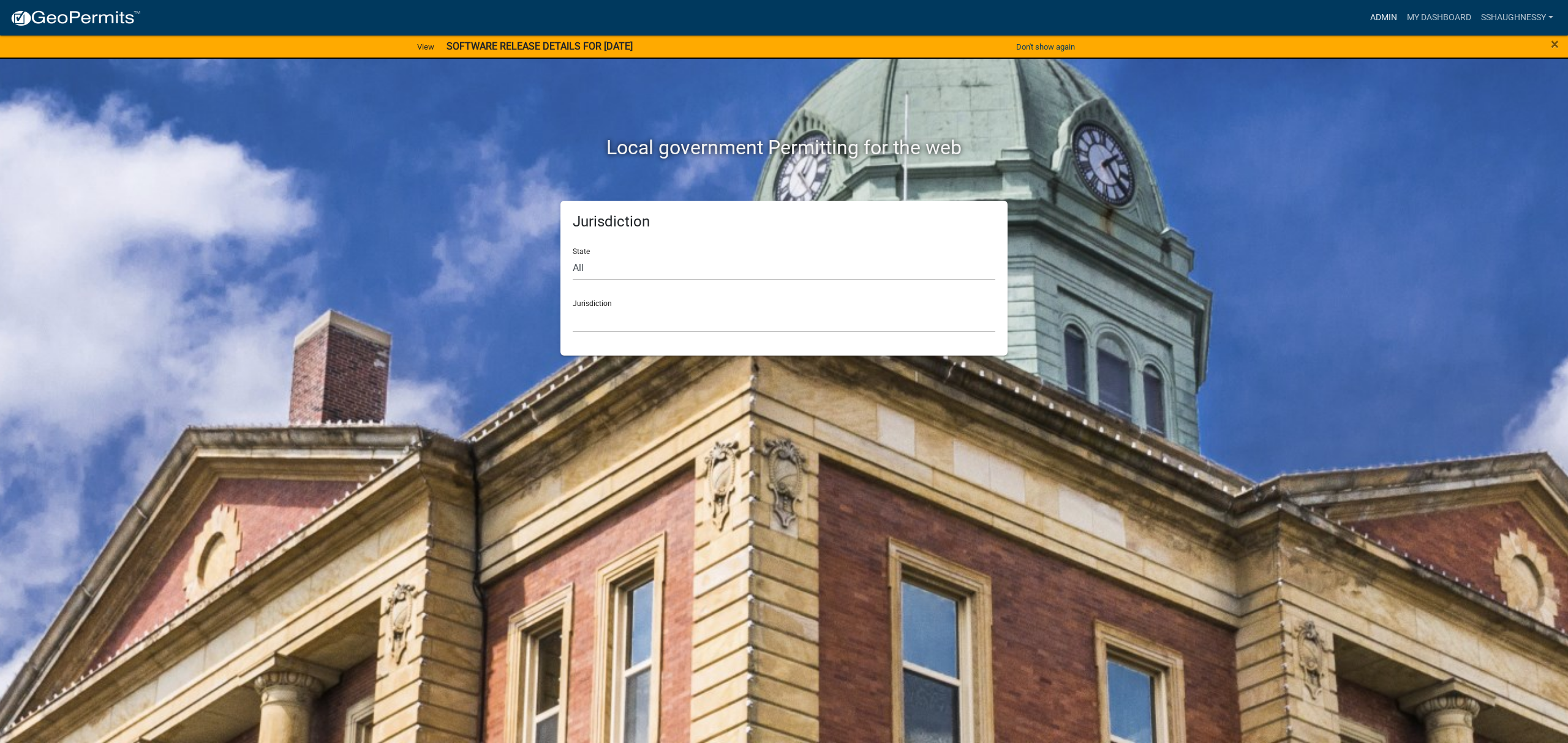
click at [1381, 20] on link "Admin" at bounding box center [1383, 18] width 37 height 24
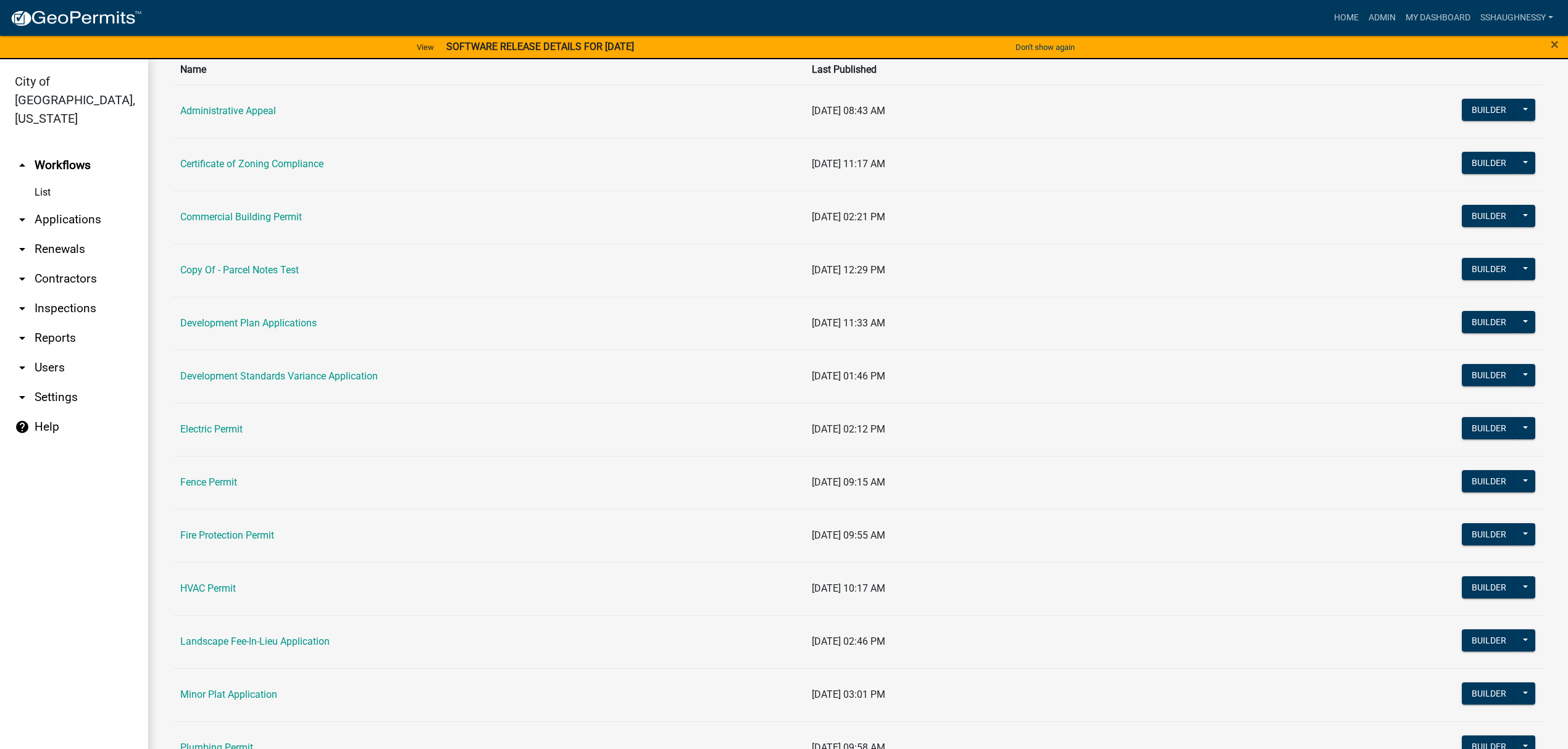
scroll to position [329, 0]
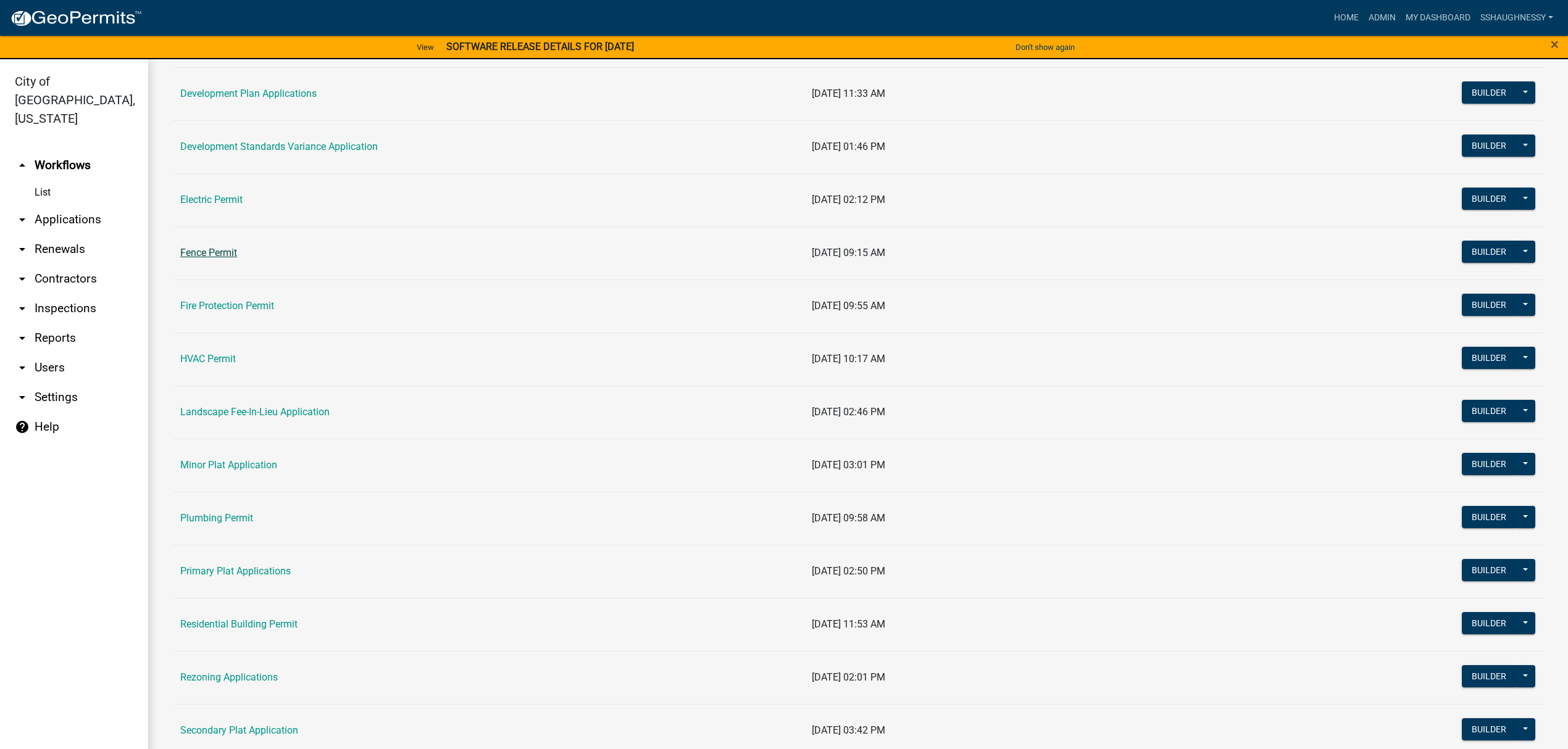
click at [208, 252] on link "Fence Permit" at bounding box center [208, 253] width 56 height 11
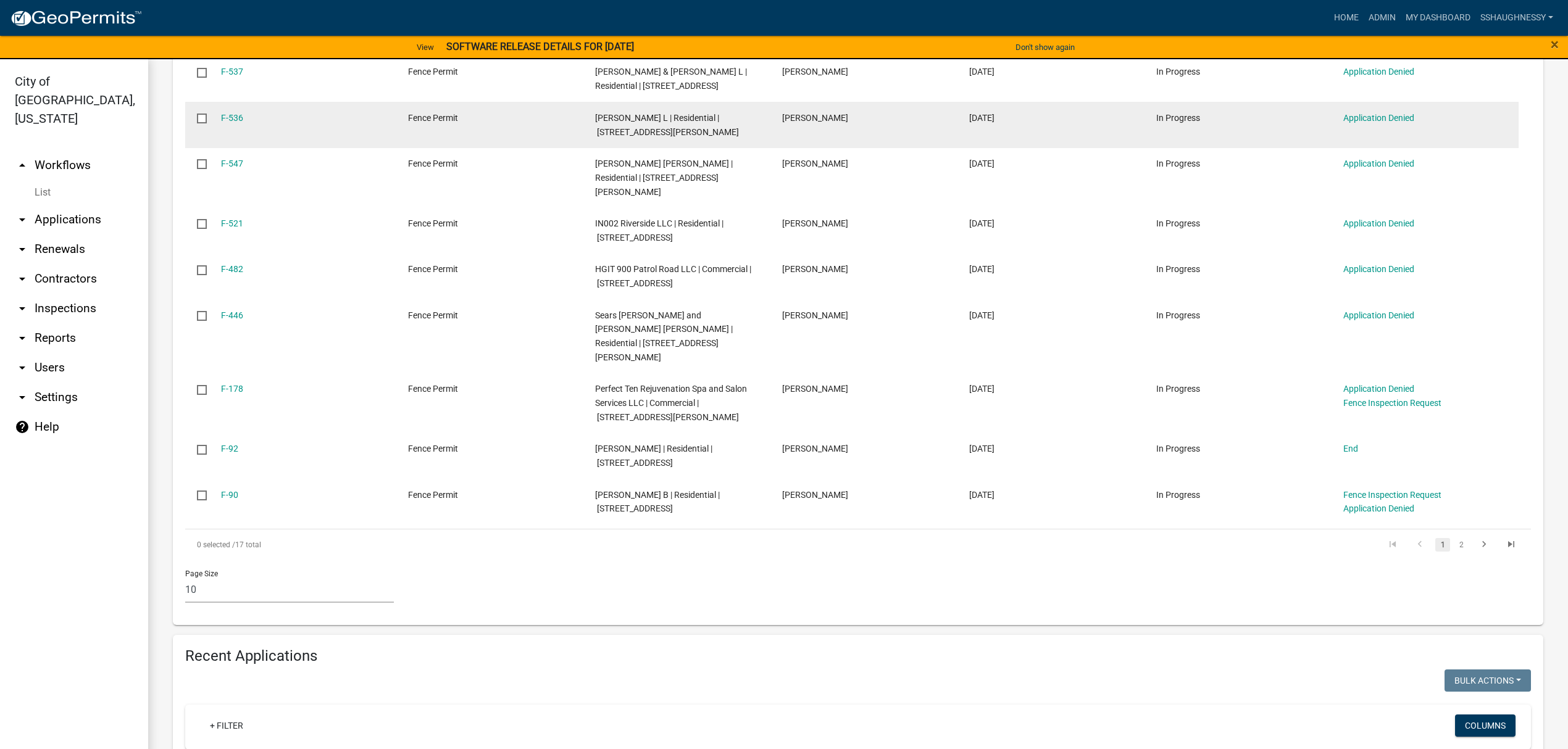
scroll to position [741, 0]
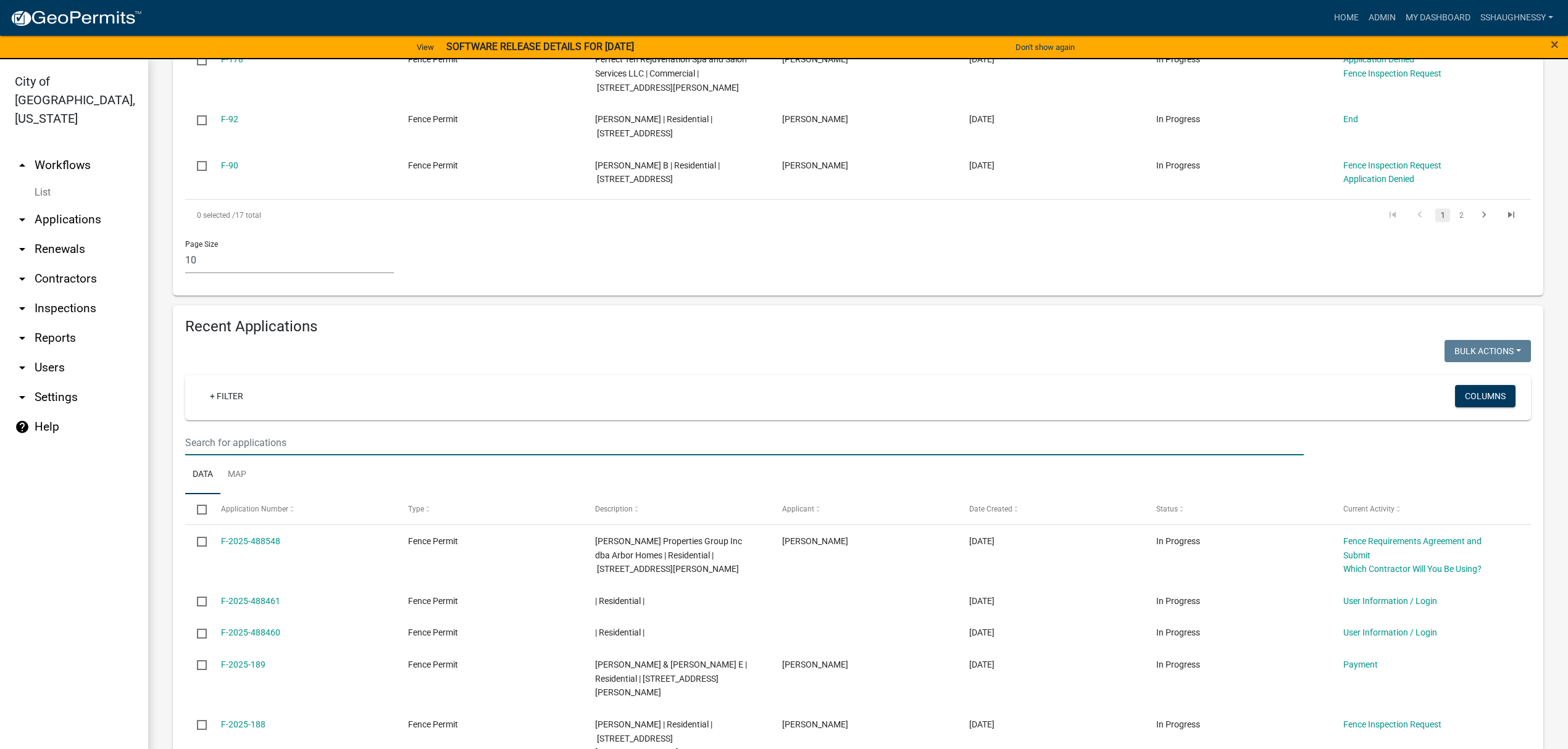
click at [452, 443] on input "text" at bounding box center [744, 442] width 1119 height 25
type input "arctic"
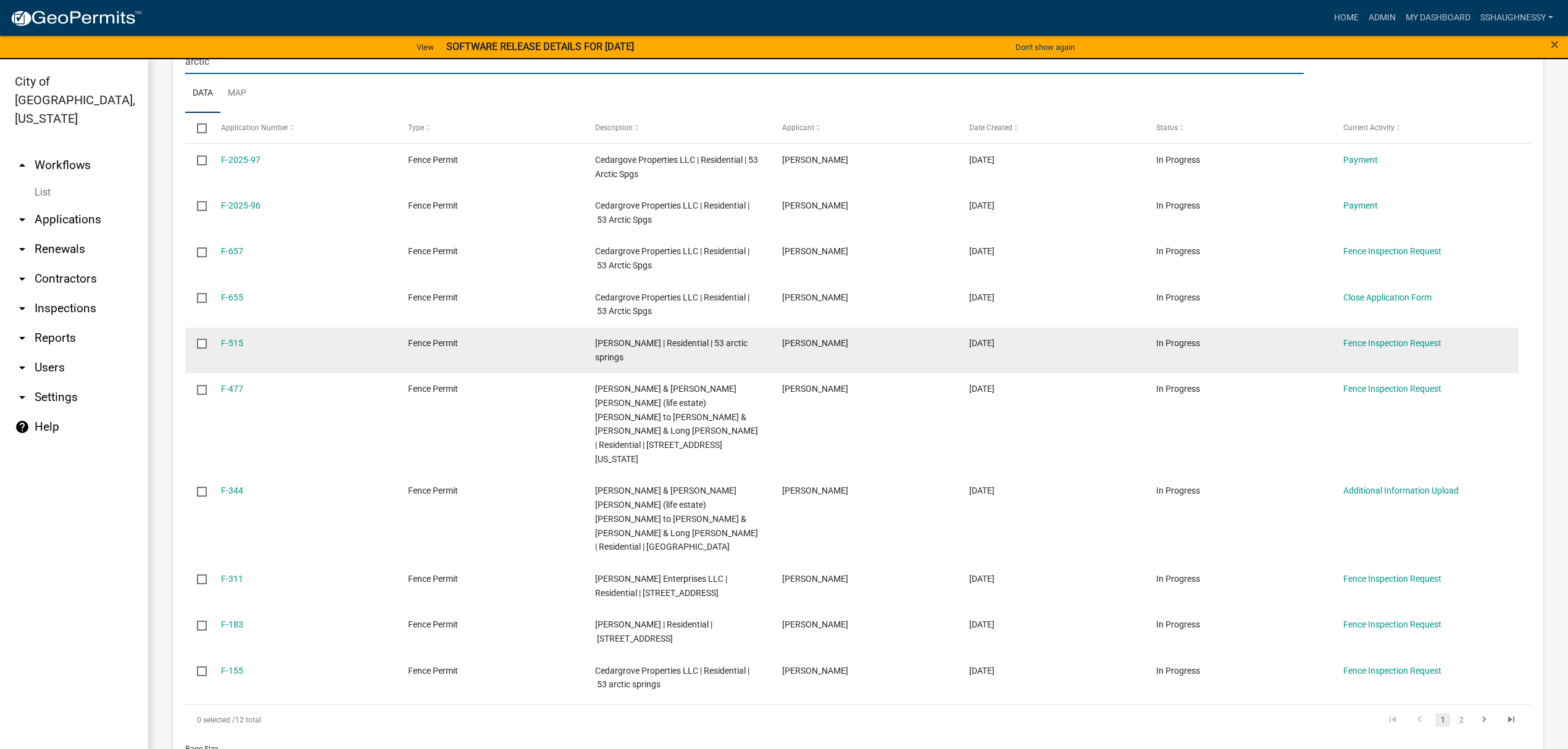
scroll to position [1152, 0]
